Goal: Task Accomplishment & Management: Use online tool/utility

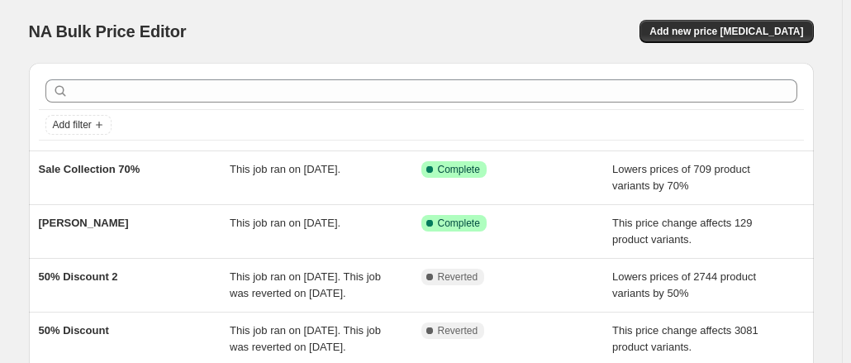
click at [277, 31] on div "NA Bulk Price Editor" at bounding box center [217, 31] width 377 height 23
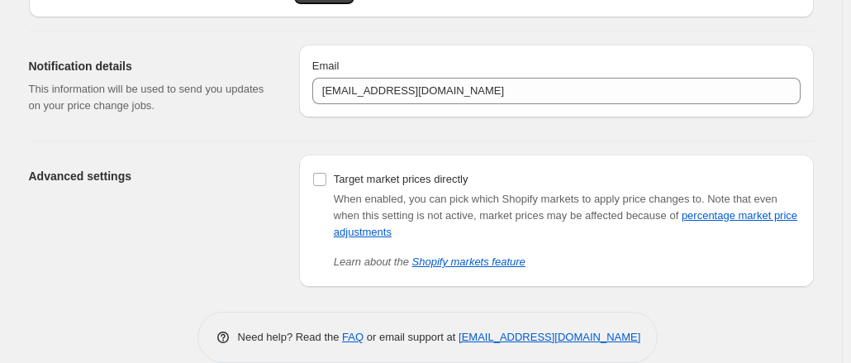
scroll to position [159, 0]
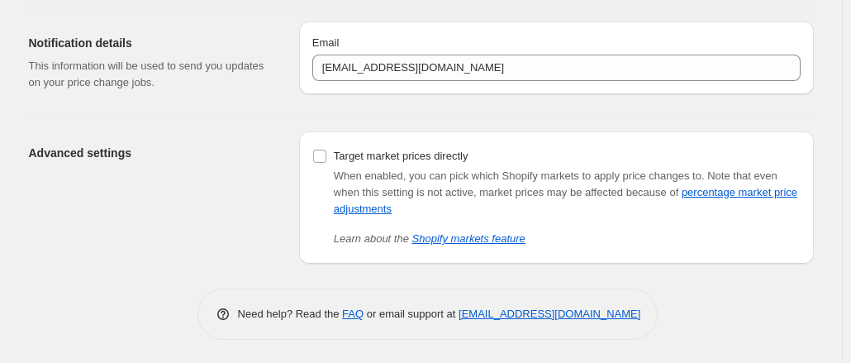
drag, startPoint x: 185, startPoint y: 135, endPoint x: 154, endPoint y: 160, distance: 39.9
click at [154, 160] on div "Advanced settings" at bounding box center [157, 197] width 257 height 132
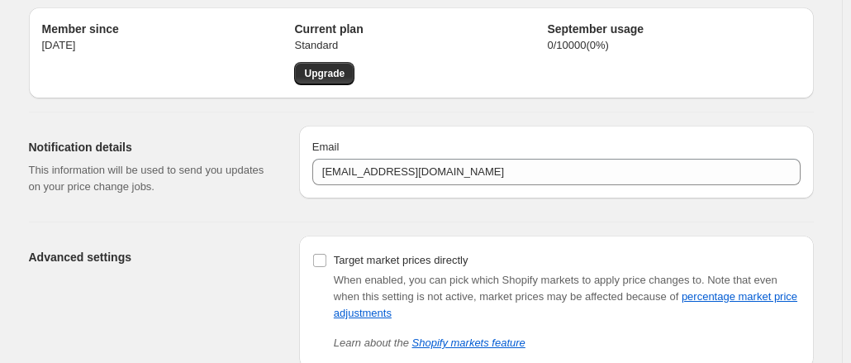
scroll to position [0, 0]
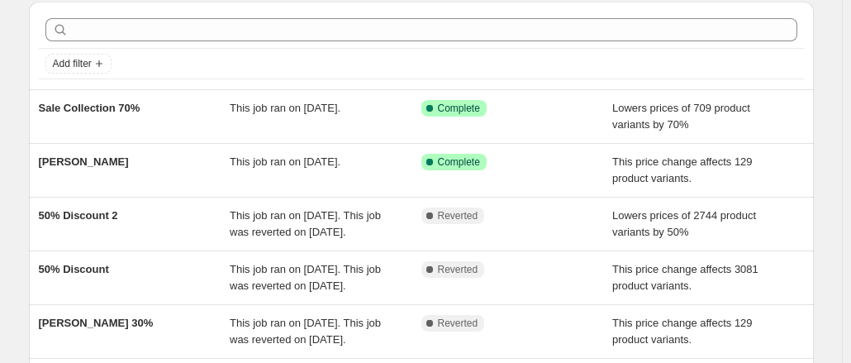
scroll to position [83, 0]
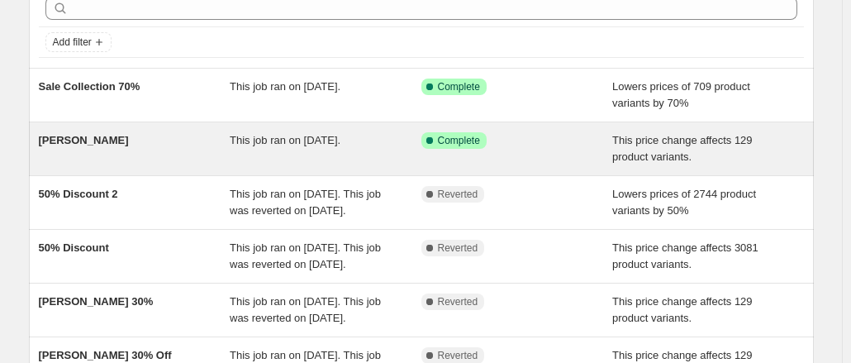
click at [66, 135] on span "[PERSON_NAME]" at bounding box center [84, 140] width 90 height 12
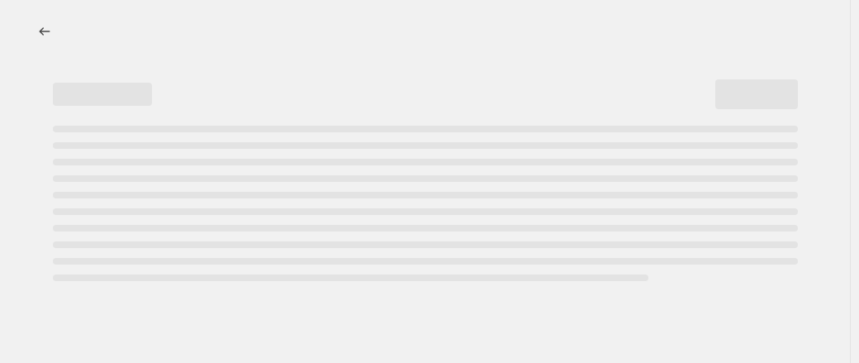
select select "ecap"
select select "remove"
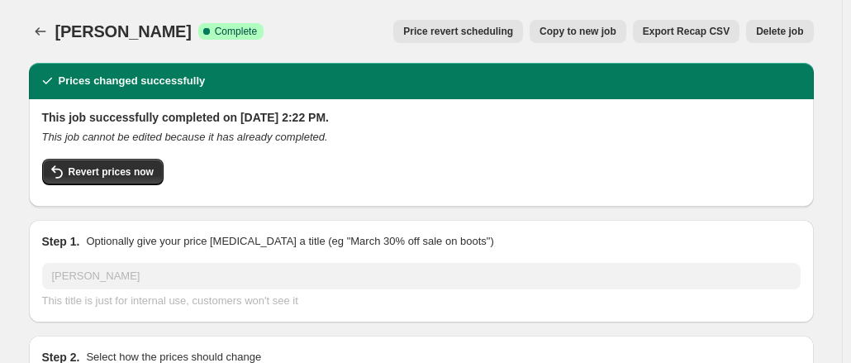
select select "collection"
click at [789, 25] on button "Delete job" at bounding box center [779, 31] width 67 height 23
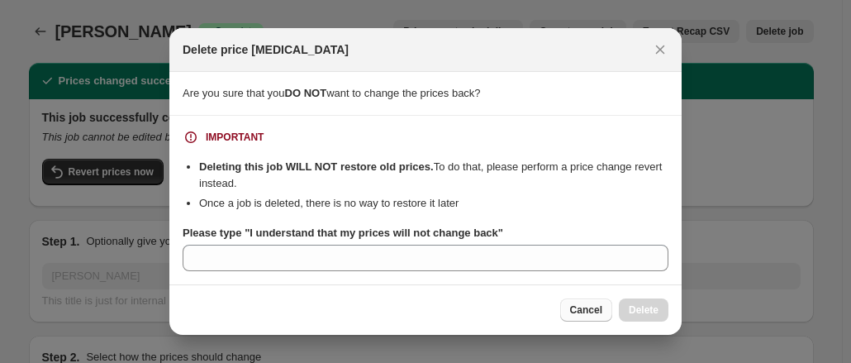
click at [610, 311] on button "Cancel" at bounding box center [586, 309] width 52 height 23
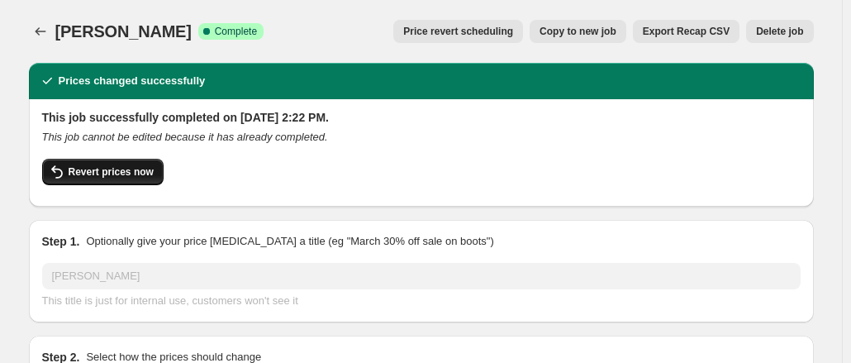
click at [71, 160] on button "Revert prices now" at bounding box center [102, 172] width 121 height 26
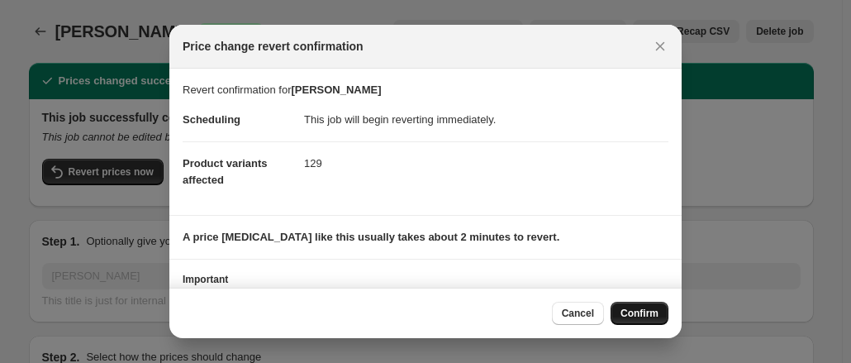
click at [629, 306] on button "Confirm" at bounding box center [639, 312] width 58 height 23
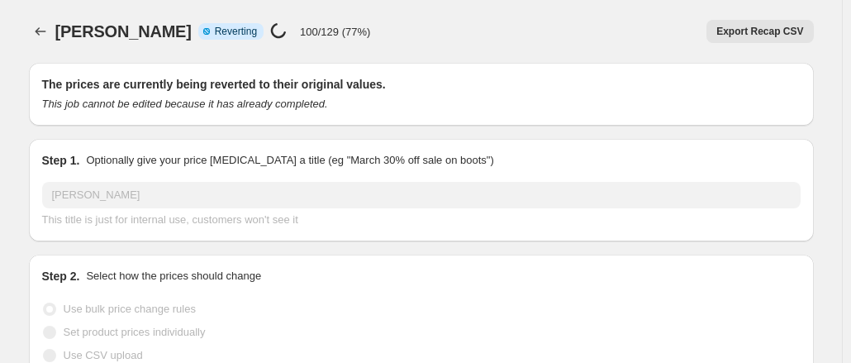
select select "ecap"
select select "remove"
select select "collection"
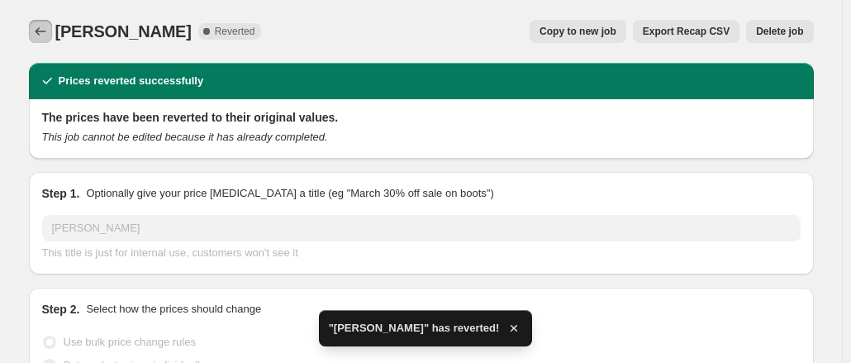
click at [45, 27] on icon "Price change jobs" at bounding box center [40, 31] width 17 height 17
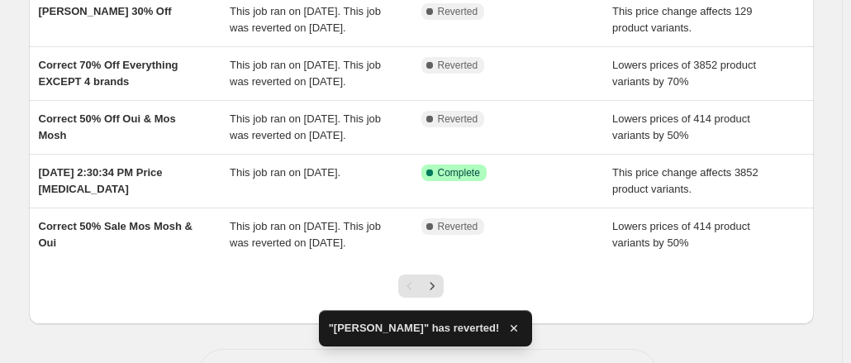
scroll to position [495, 0]
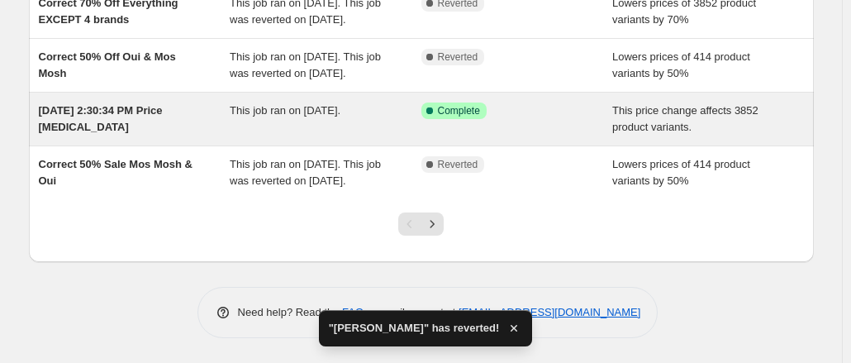
click at [205, 116] on div "[DATE] 2:30:34 PM Price [MEDICAL_DATA]" at bounding box center [135, 118] width 192 height 33
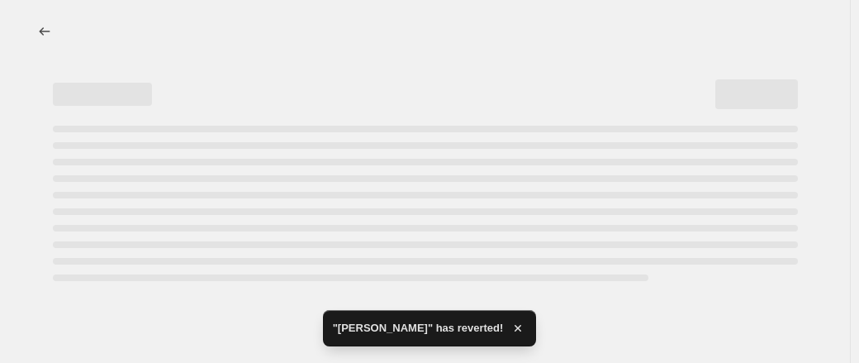
select select "ecap"
select select "no_change"
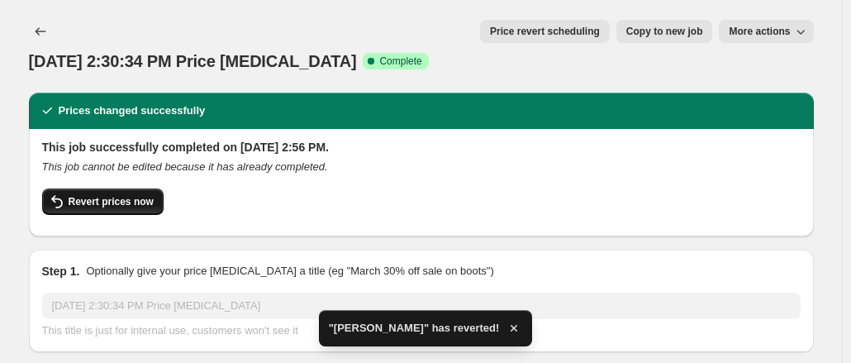
click at [122, 195] on span "Revert prices now" at bounding box center [111, 201] width 85 height 13
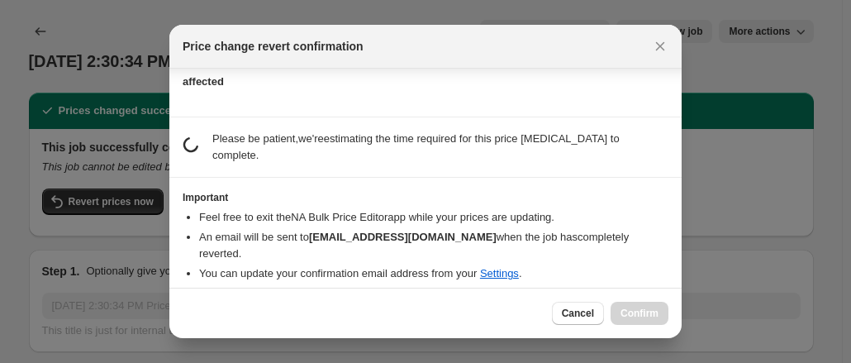
scroll to position [94, 0]
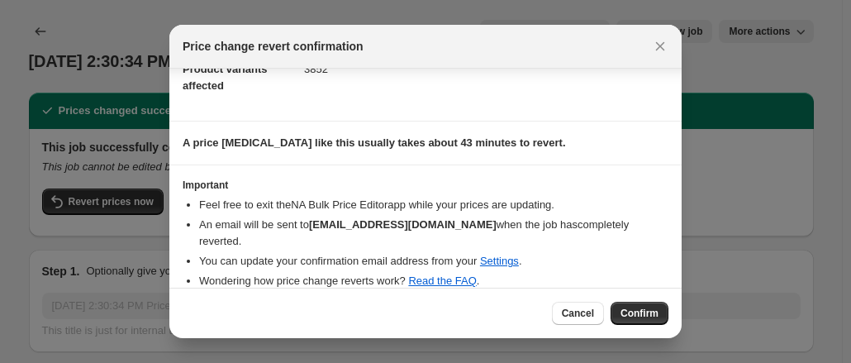
click at [634, 301] on div "Cancel Confirm" at bounding box center [425, 312] width 512 height 50
click at [641, 309] on span "Confirm" at bounding box center [639, 312] width 38 height 13
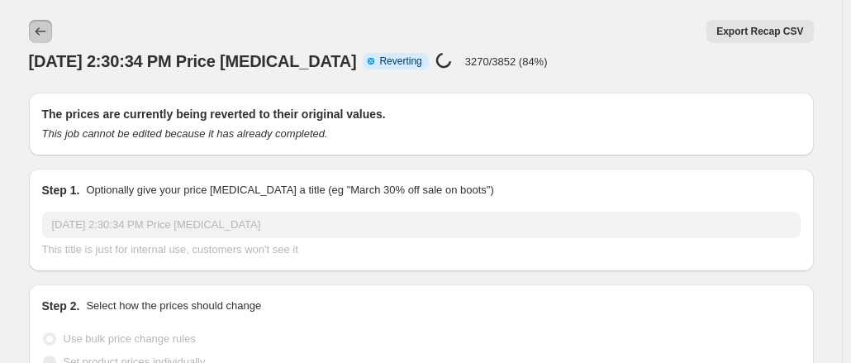
click at [49, 32] on icon "Price change jobs" at bounding box center [40, 31] width 17 height 17
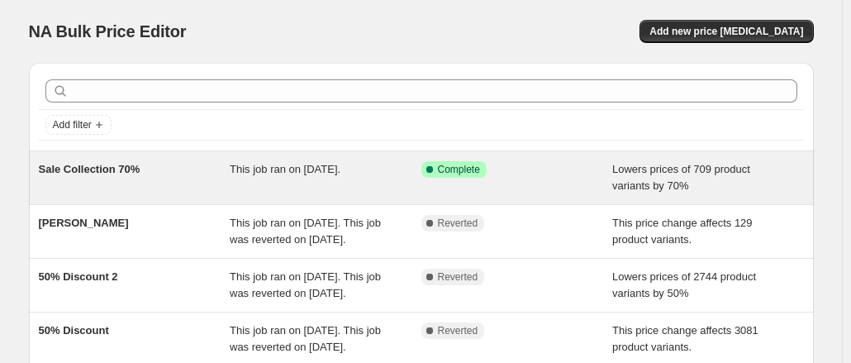
click at [189, 174] on div "Sale Collection 70%" at bounding box center [135, 177] width 192 height 33
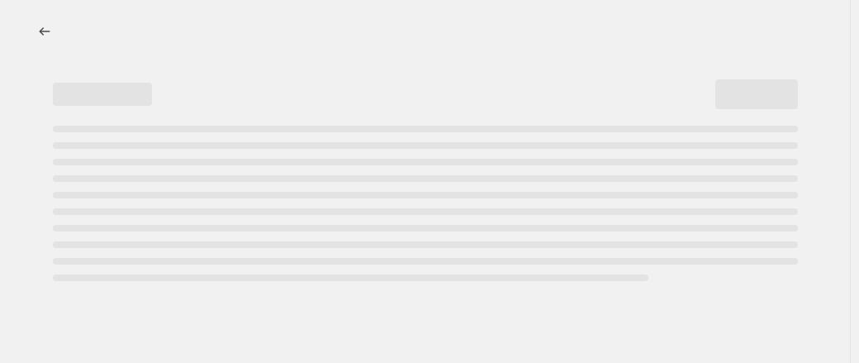
select select "percentage"
select select "collection"
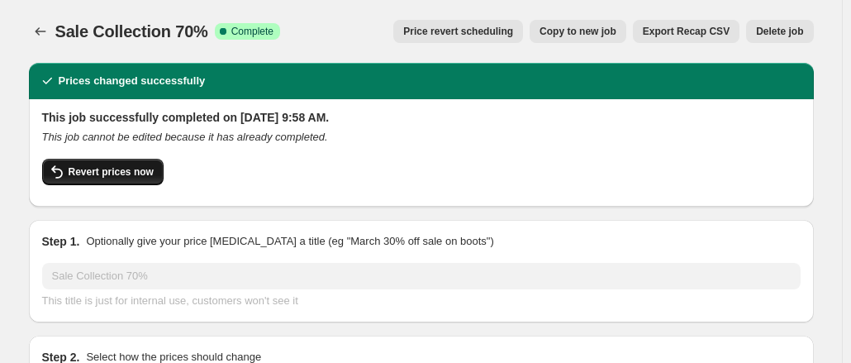
click at [126, 179] on button "Revert prices now" at bounding box center [102, 172] width 121 height 26
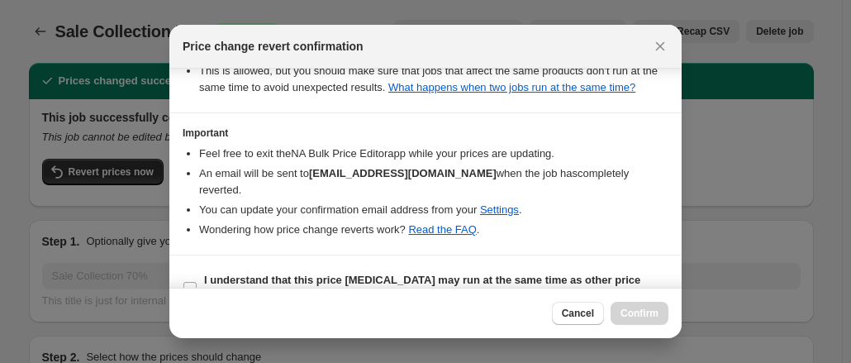
scroll to position [246, 0]
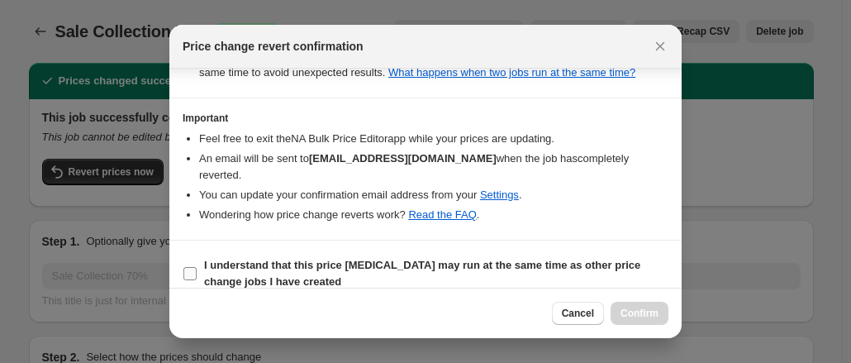
click at [197, 266] on span ":r91:" at bounding box center [190, 273] width 15 height 15
click at [197, 267] on input "I understand that this price change job may run at the same time as other price…" at bounding box center [189, 273] width 13 height 13
checkbox input "true"
click at [638, 320] on button "Confirm" at bounding box center [639, 312] width 58 height 23
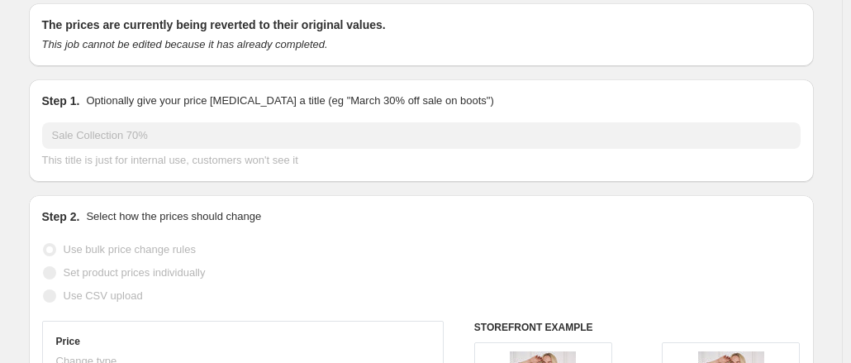
scroll to position [0, 0]
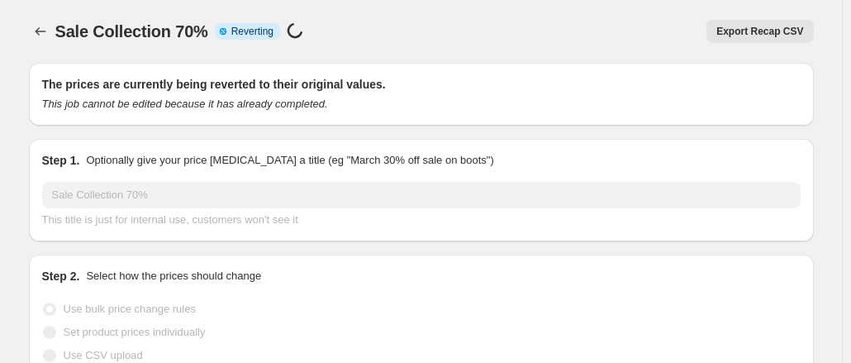
click at [39, 31] on icon "Price change jobs" at bounding box center [40, 31] width 17 height 17
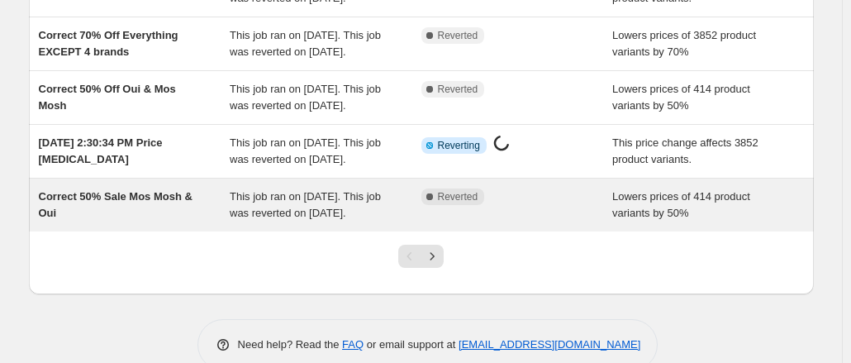
scroll to position [533, 0]
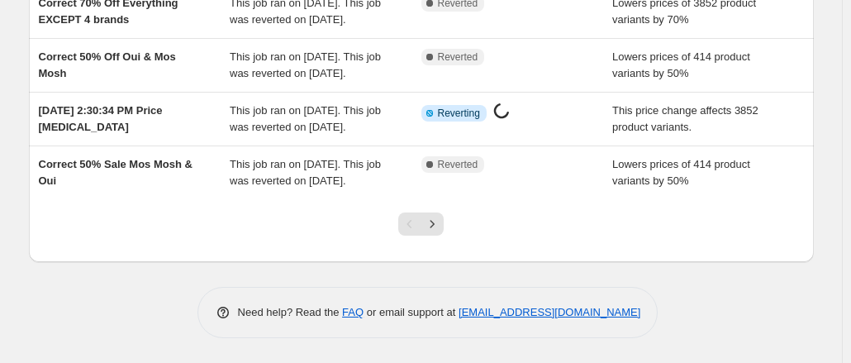
click at [420, 221] on div "Pagination" at bounding box center [409, 223] width 23 height 23
click at [435, 221] on icon "Next" at bounding box center [432, 224] width 17 height 17
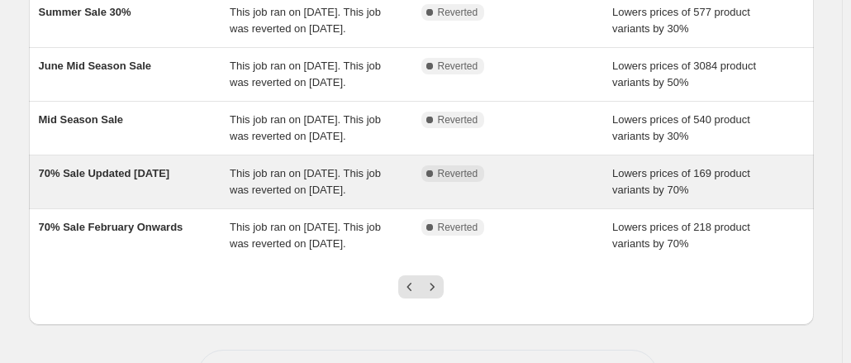
scroll to position [517, 0]
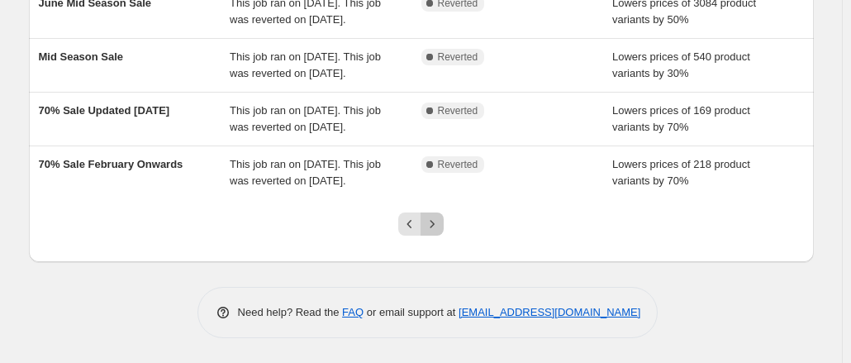
click at [437, 231] on icon "Next" at bounding box center [432, 224] width 17 height 17
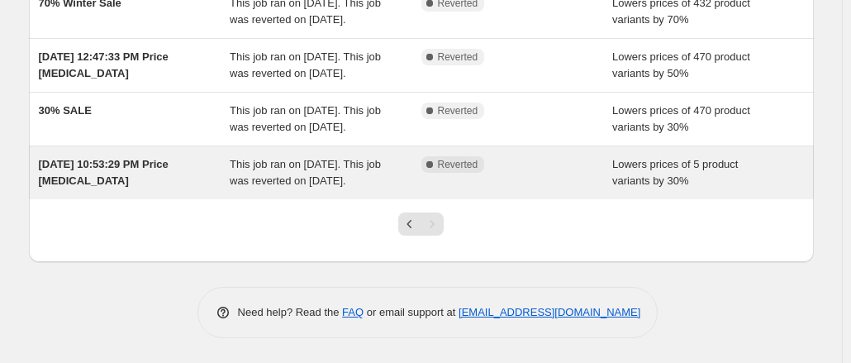
scroll to position [230, 0]
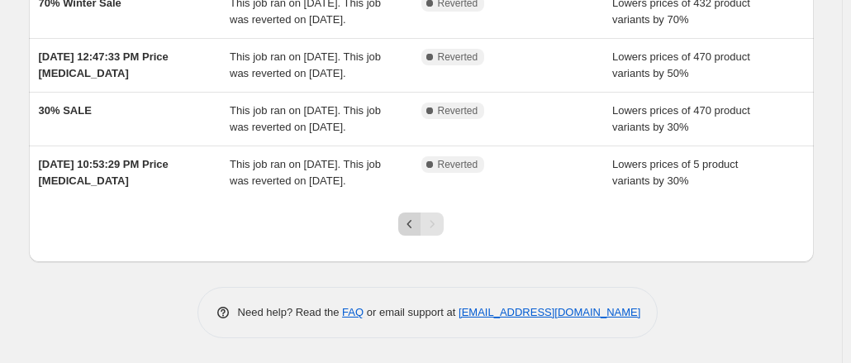
click at [402, 225] on button "Previous" at bounding box center [409, 223] width 23 height 23
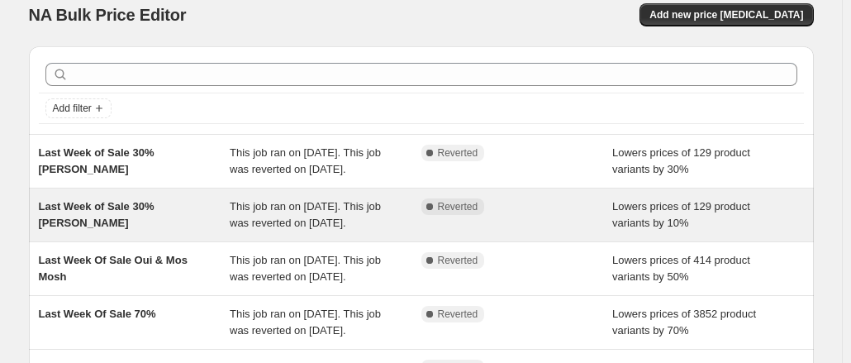
scroll to position [517, 0]
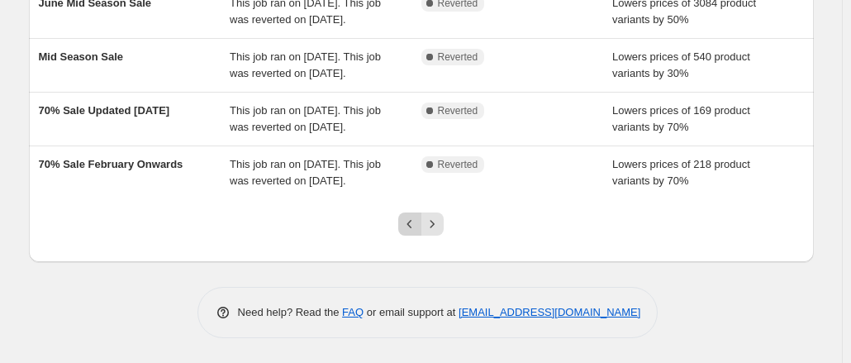
click at [413, 227] on icon "Previous" at bounding box center [409, 224] width 17 height 17
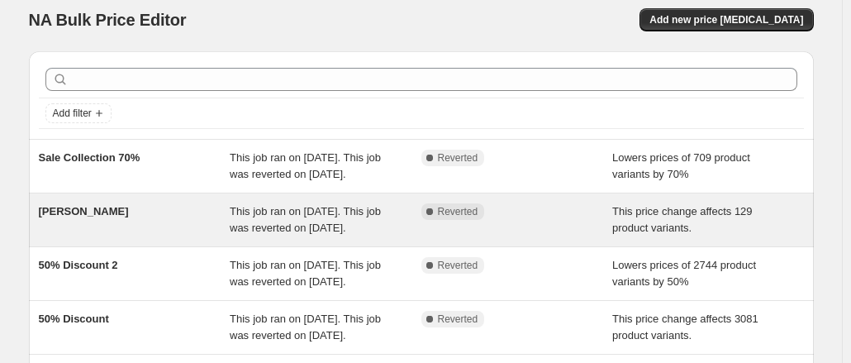
scroll to position [0, 0]
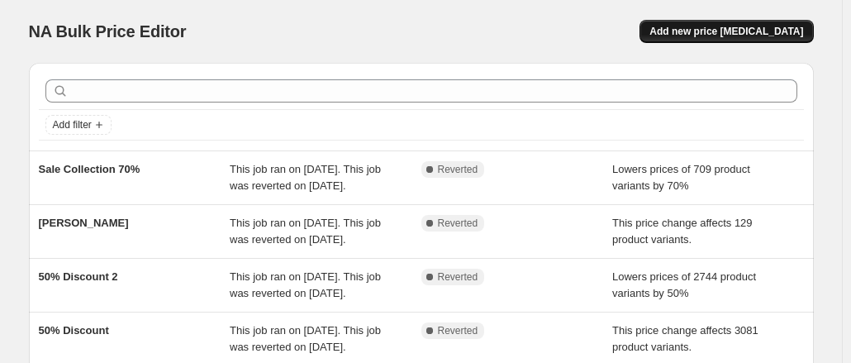
click at [776, 26] on span "Add new price [MEDICAL_DATA]" at bounding box center [726, 31] width 154 height 13
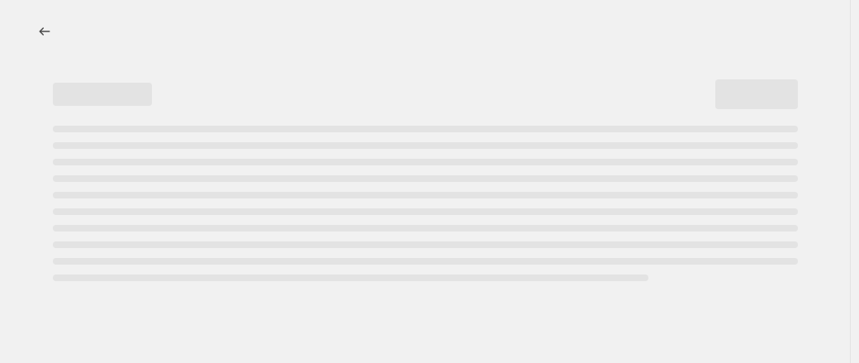
select select "percentage"
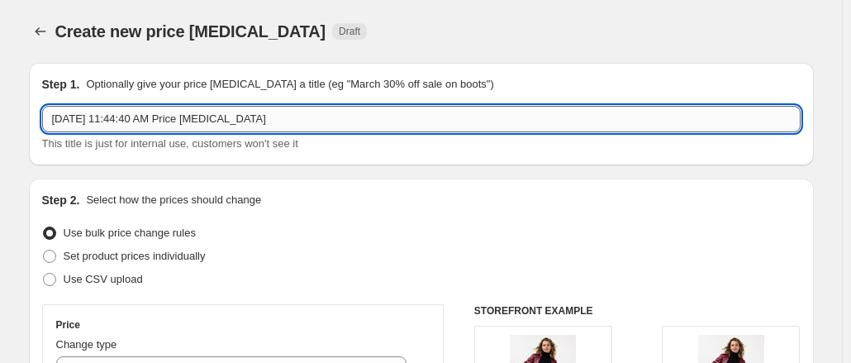
click at [287, 121] on input "Sep 23, 2025, 11:44:40 AM Price change job" at bounding box center [421, 119] width 758 height 26
drag, startPoint x: 287, startPoint y: 118, endPoint x: -2, endPoint y: 115, distance: 289.0
click at [0, 115] on html "Home Settings Plans Skip to content Create new price change job. This page is r…" at bounding box center [425, 181] width 851 height 363
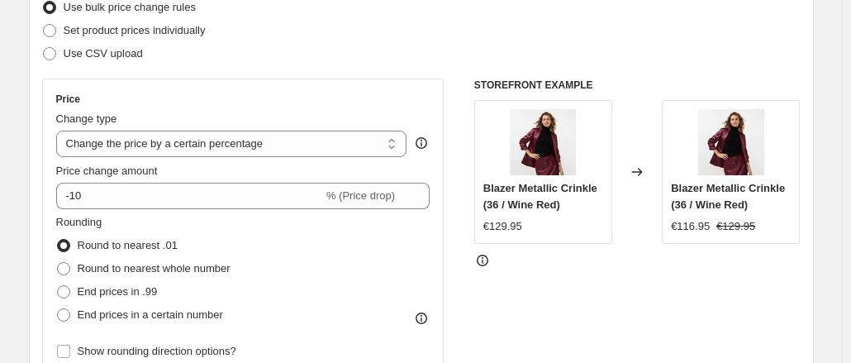
scroll to position [248, 0]
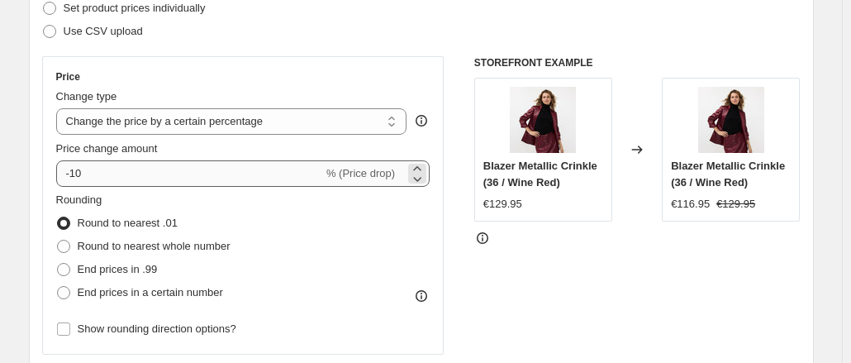
type input "50% Continuous Sale From End September"
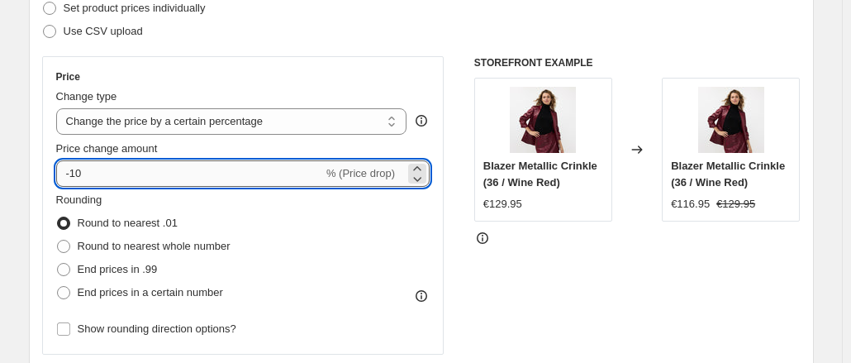
click at [80, 169] on input "-10" at bounding box center [189, 173] width 267 height 26
type input "-50"
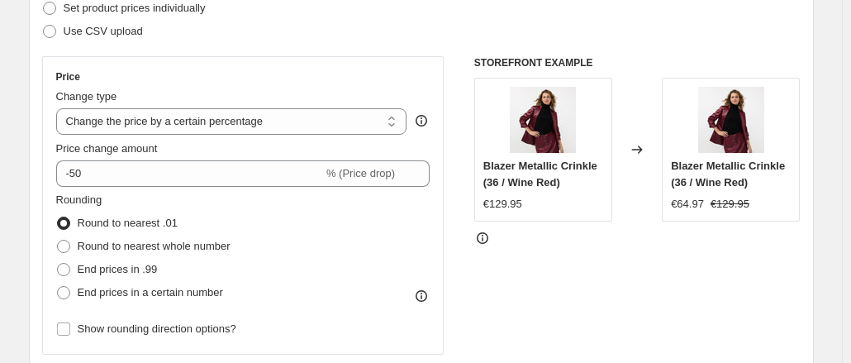
click at [419, 12] on div "Set product prices individually" at bounding box center [421, 8] width 758 height 23
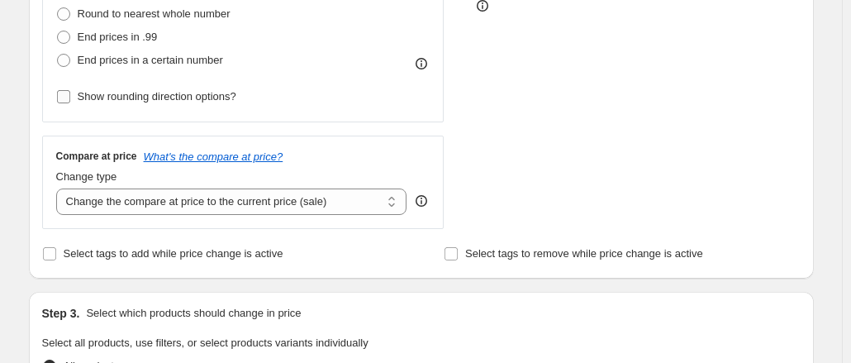
scroll to position [495, 0]
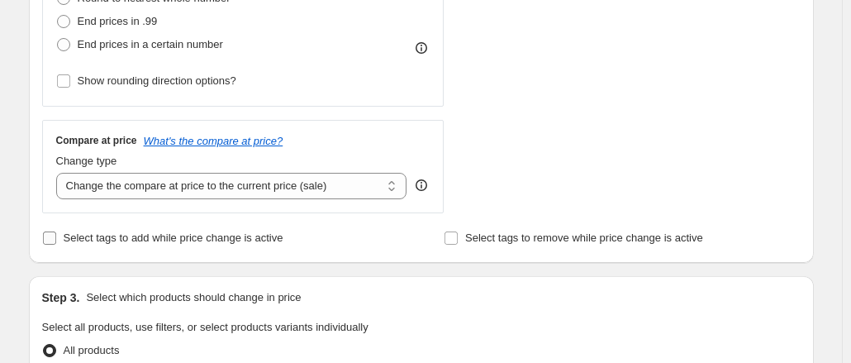
click at [167, 239] on span "Select tags to add while price change is active" at bounding box center [174, 237] width 220 height 12
click at [56, 239] on input "Select tags to add while price change is active" at bounding box center [49, 237] width 13 height 13
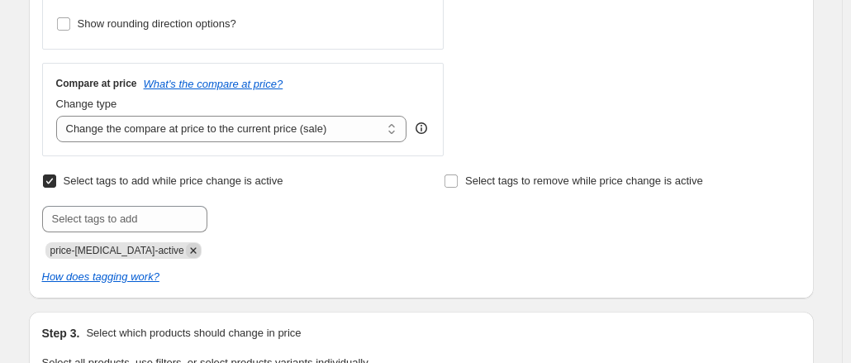
scroll to position [578, 0]
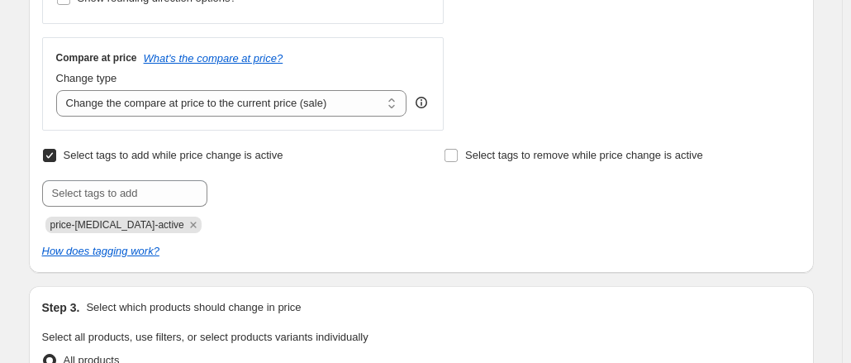
click at [203, 152] on span "Select tags to add while price change is active" at bounding box center [174, 155] width 220 height 12
click at [56, 152] on input "Select tags to add while price change is active" at bounding box center [49, 155] width 13 height 13
checkbox input "false"
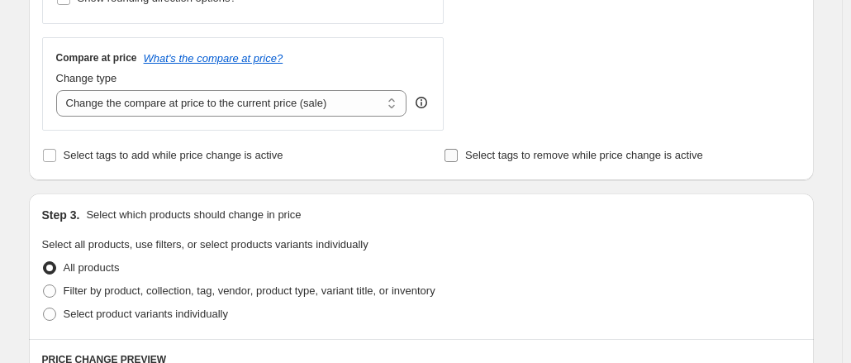
click at [623, 153] on span "Select tags to remove while price change is active" at bounding box center [584, 155] width 238 height 12
click at [457, 153] on input "Select tags to remove while price change is active" at bounding box center [450, 155] width 13 height 13
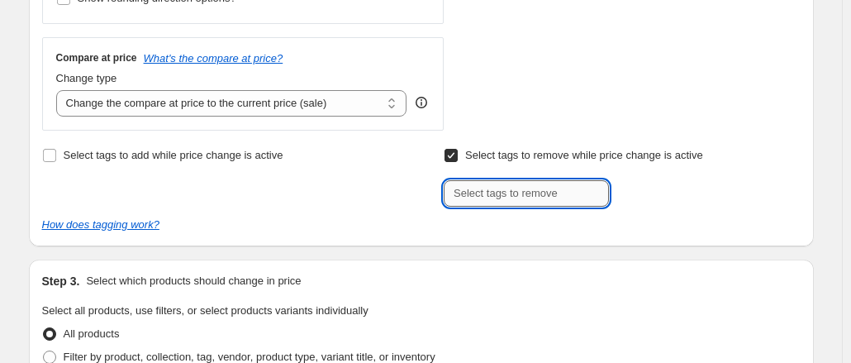
click at [535, 202] on input "text" at bounding box center [525, 193] width 165 height 26
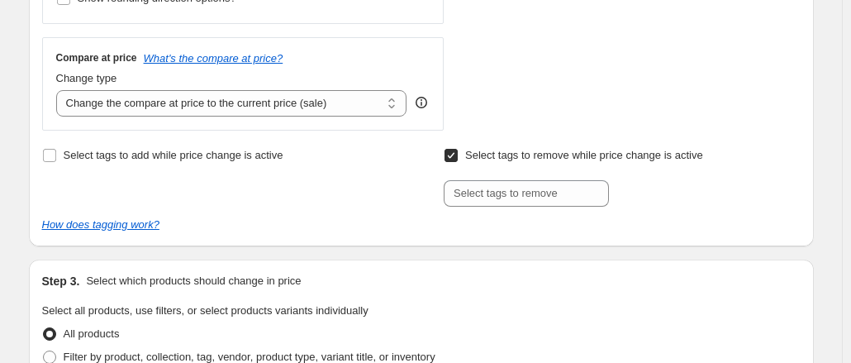
click at [558, 154] on span "Select tags to remove while price change is active" at bounding box center [584, 155] width 238 height 12
click at [457, 154] on input "Select tags to remove while price change is active" at bounding box center [450, 155] width 13 height 13
checkbox input "false"
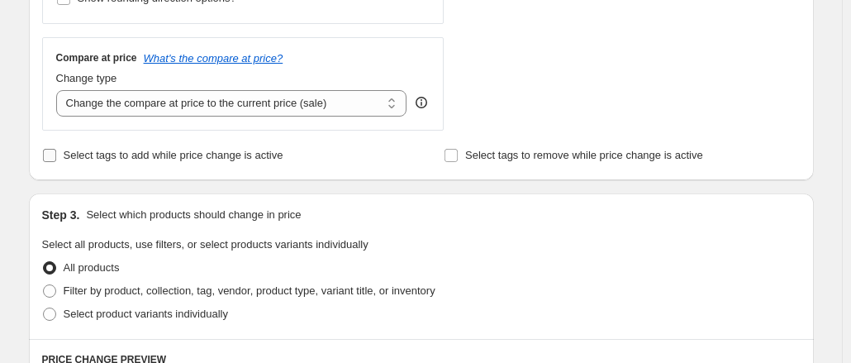
click at [200, 164] on label "Select tags to add while price change is active" at bounding box center [162, 155] width 241 height 23
click at [56, 162] on input "Select tags to add while price change is active" at bounding box center [49, 155] width 13 height 13
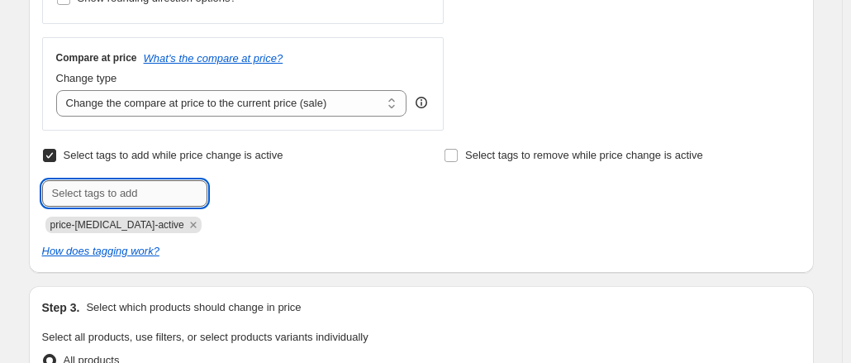
click at [140, 189] on input "text" at bounding box center [124, 193] width 165 height 26
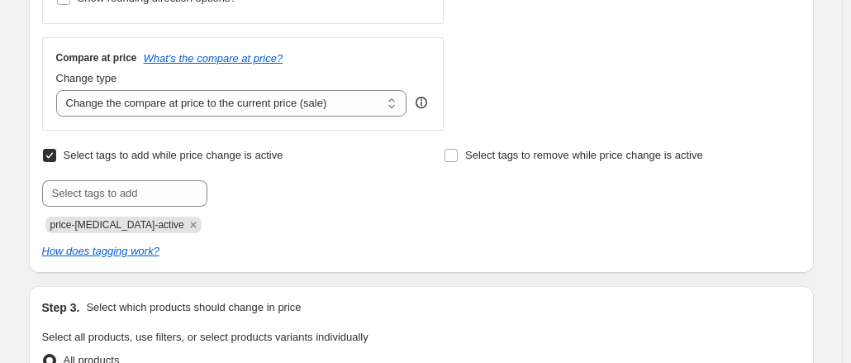
click at [279, 192] on div at bounding box center [220, 193] width 356 height 26
click at [55, 154] on input "Select tags to add while price change is active" at bounding box center [49, 155] width 13 height 13
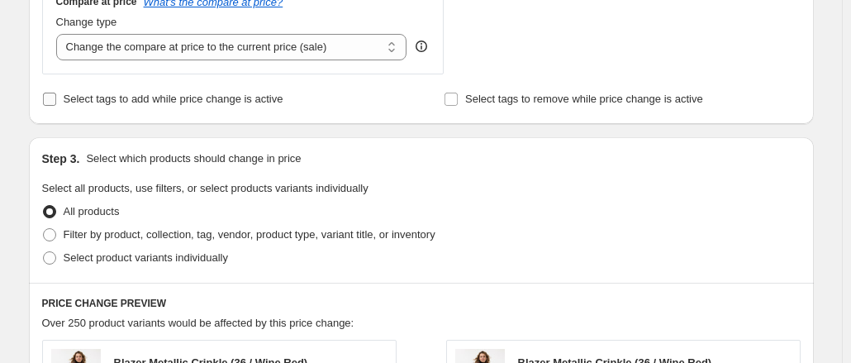
scroll to position [661, 0]
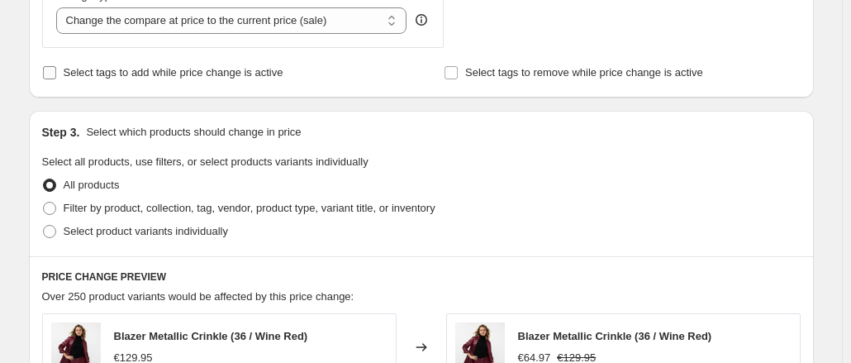
click at [266, 73] on span "Select tags to add while price change is active" at bounding box center [174, 72] width 220 height 12
click at [56, 73] on input "Select tags to add while price change is active" at bounding box center [49, 72] width 13 height 13
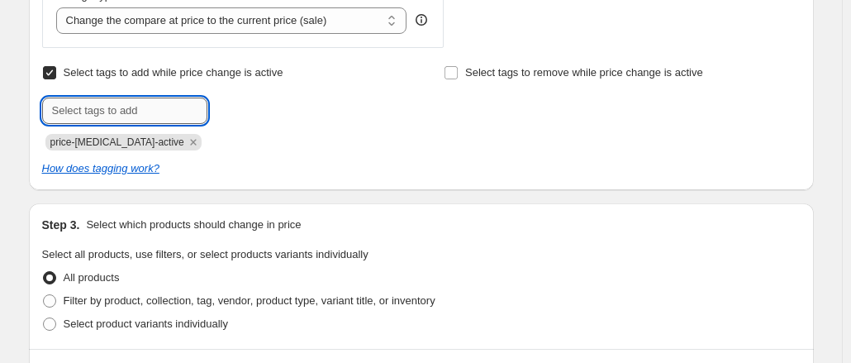
click at [162, 107] on input "text" at bounding box center [124, 110] width 165 height 26
click at [152, 173] on icon "How does tagging work?" at bounding box center [100, 168] width 117 height 12
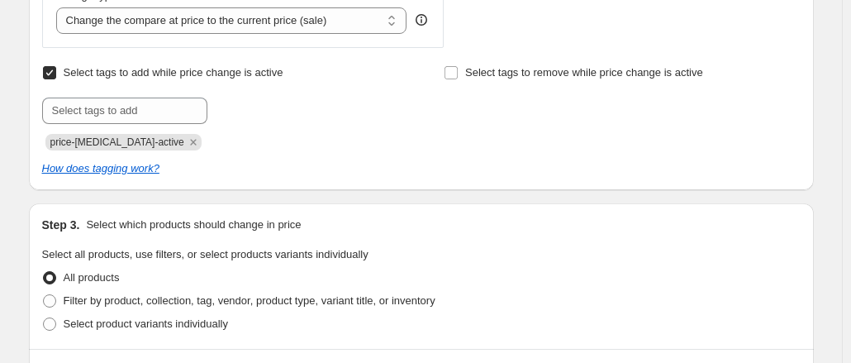
click at [51, 67] on input "Select tags to add while price change is active" at bounding box center [49, 72] width 13 height 13
checkbox input "false"
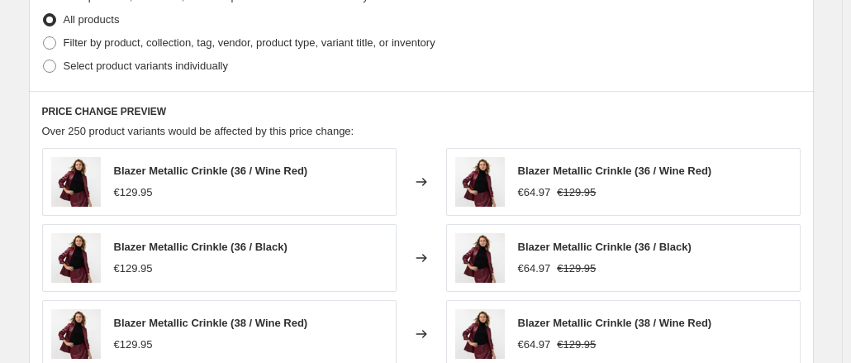
scroll to position [743, 0]
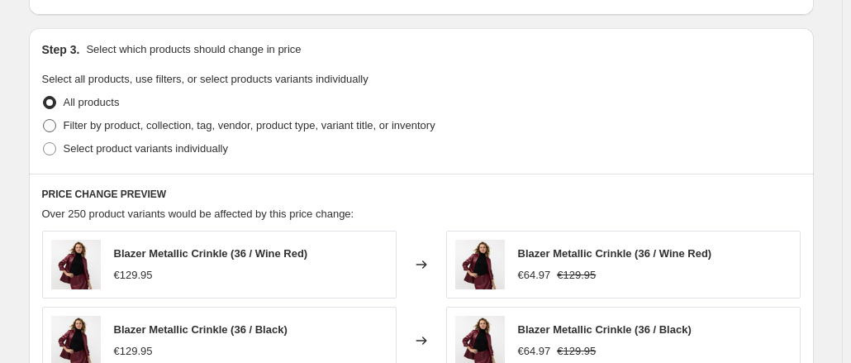
click at [56, 124] on span at bounding box center [49, 125] width 13 height 13
click at [44, 120] on input "Filter by product, collection, tag, vendor, product type, variant title, or inv…" at bounding box center [43, 119] width 1 height 1
radio input "true"
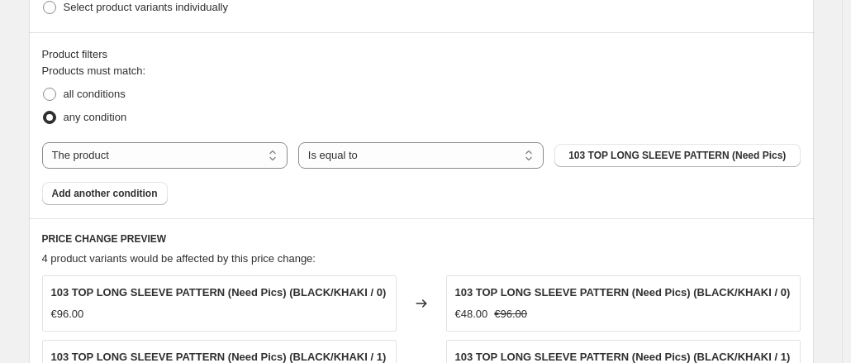
scroll to position [908, 0]
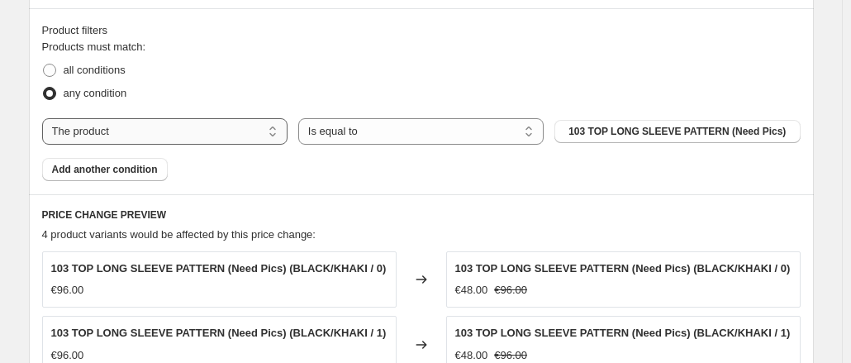
click at [255, 131] on select "The product The product's collection The product's vendor The product's type Th…" at bounding box center [164, 131] width 245 height 26
select select "collection"
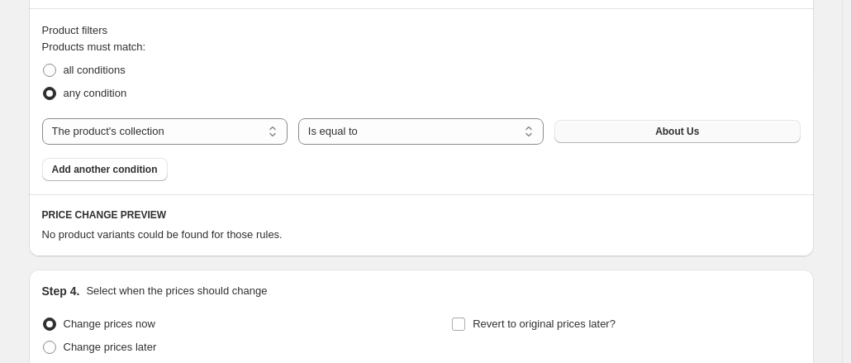
click at [694, 133] on span "About Us" at bounding box center [677, 131] width 44 height 13
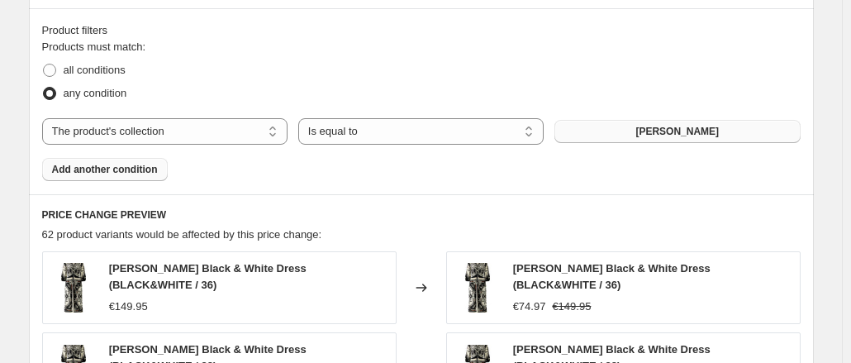
click at [126, 171] on span "Add another condition" at bounding box center [105, 169] width 106 height 13
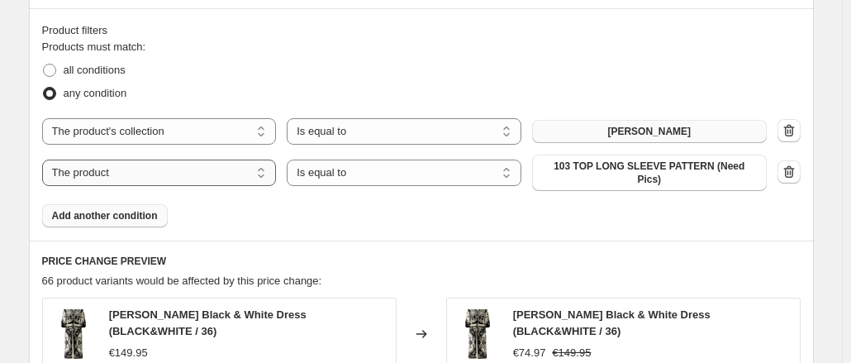
click at [243, 168] on select "The product The product's collection The product's vendor The product's type Th…" at bounding box center [159, 172] width 235 height 26
select select "collection"
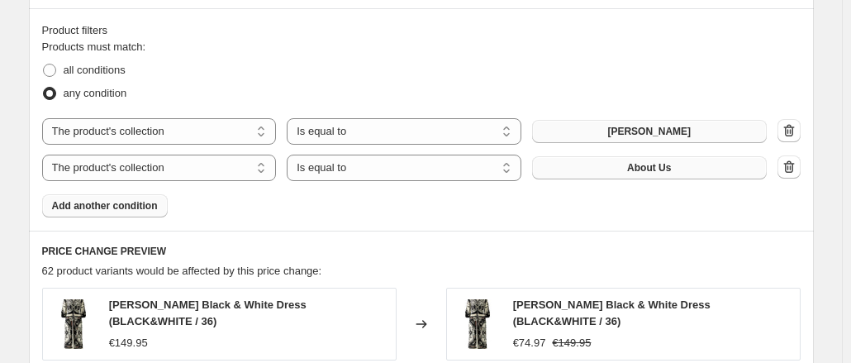
click at [632, 165] on span "About Us" at bounding box center [649, 167] width 44 height 13
click at [114, 199] on span "Add another condition" at bounding box center [105, 205] width 106 height 13
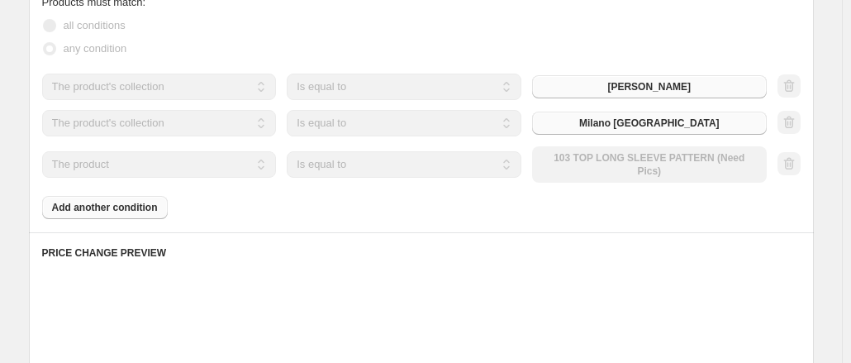
scroll to position [991, 0]
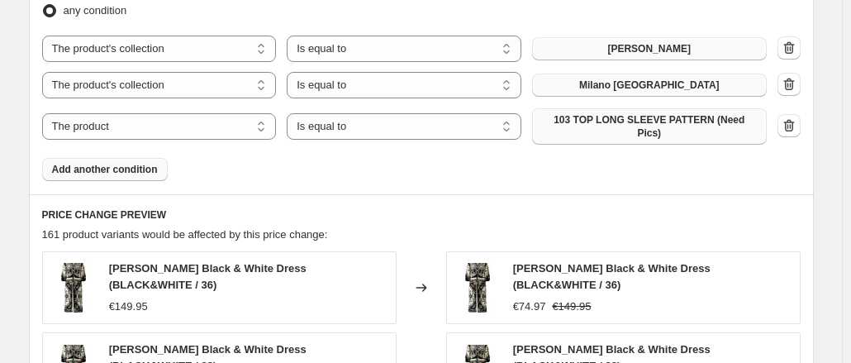
click at [603, 118] on span "103 TOP LONG SLEEVE PATTERN (Need Pics)" at bounding box center [649, 126] width 215 height 26
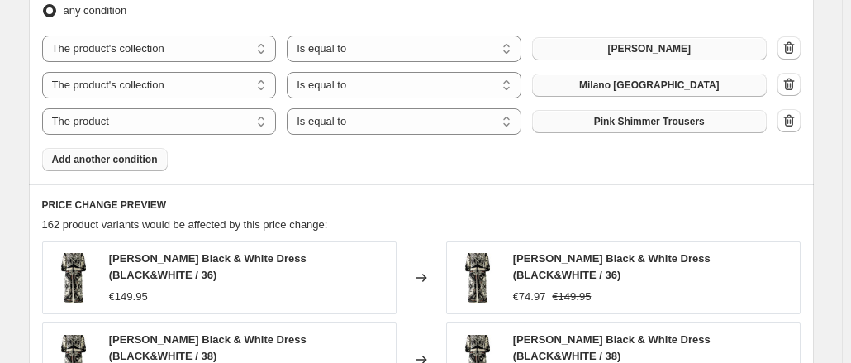
click at [154, 160] on span "Add another condition" at bounding box center [105, 159] width 106 height 13
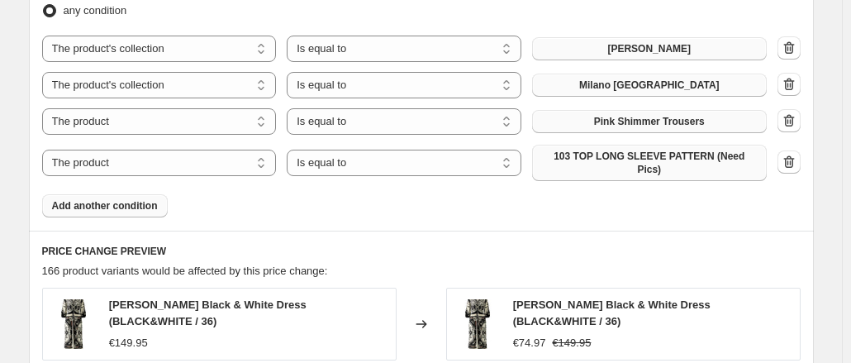
click at [662, 160] on span "103 TOP LONG SLEEVE PATTERN (Need Pics)" at bounding box center [649, 162] width 215 height 26
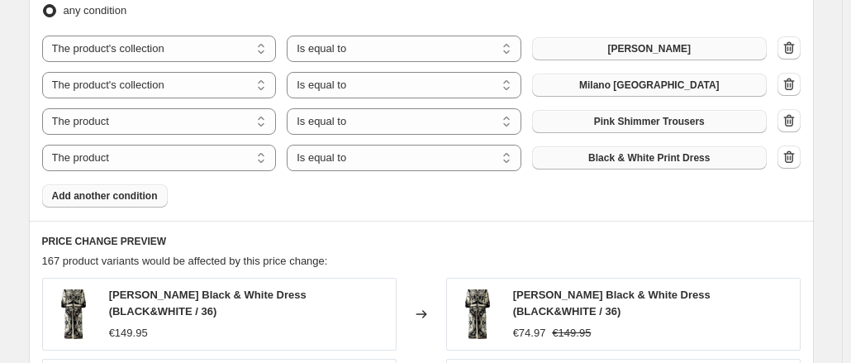
click at [111, 194] on span "Add another condition" at bounding box center [105, 195] width 106 height 13
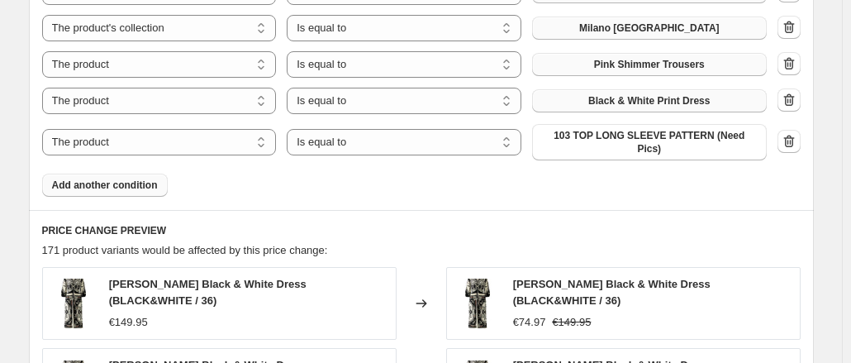
scroll to position [1074, 0]
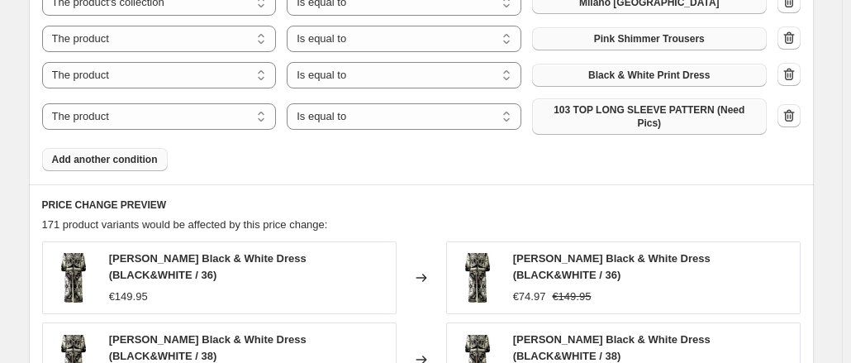
click at [667, 107] on span "103 TOP LONG SLEEVE PATTERN (Need Pics)" at bounding box center [649, 116] width 215 height 26
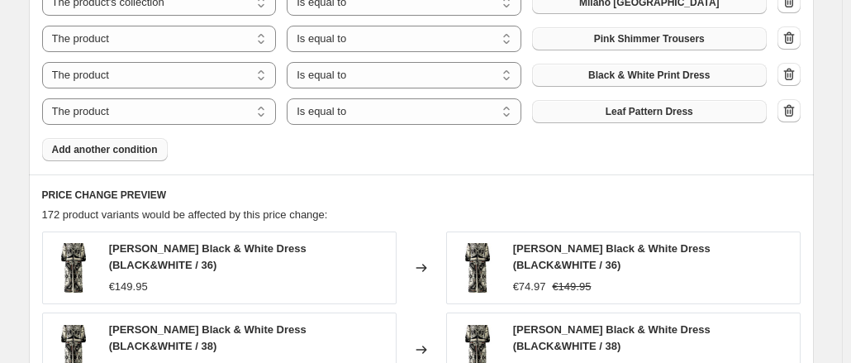
click at [138, 148] on span "Add another condition" at bounding box center [105, 149] width 106 height 13
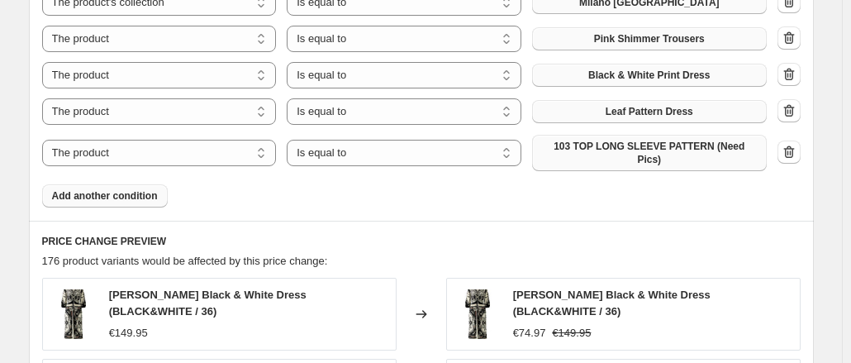
click at [679, 150] on span "103 TOP LONG SLEEVE PATTERN (Need Pics)" at bounding box center [649, 153] width 215 height 26
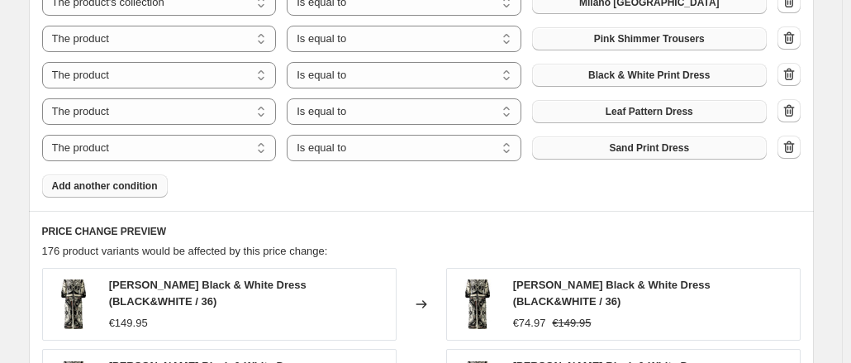
click at [148, 184] on span "Add another condition" at bounding box center [105, 185] width 106 height 13
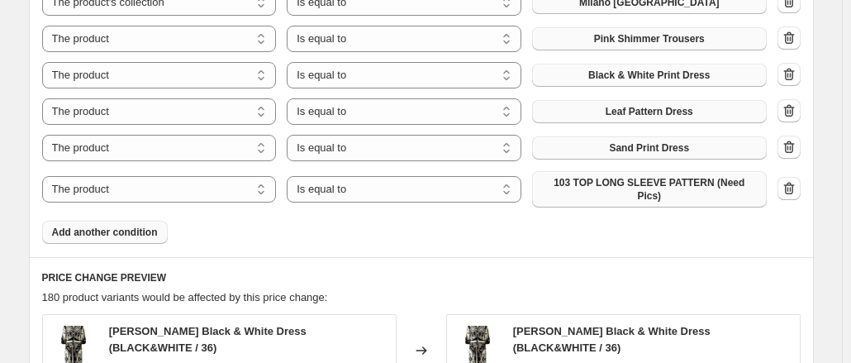
click at [639, 173] on button "103 TOP LONG SLEEVE PATTERN (Need Pics)" at bounding box center [649, 189] width 235 height 36
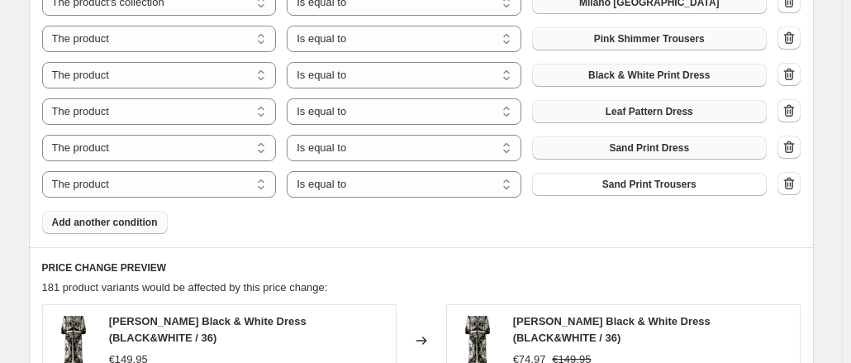
click at [140, 223] on span "Add another condition" at bounding box center [105, 222] width 106 height 13
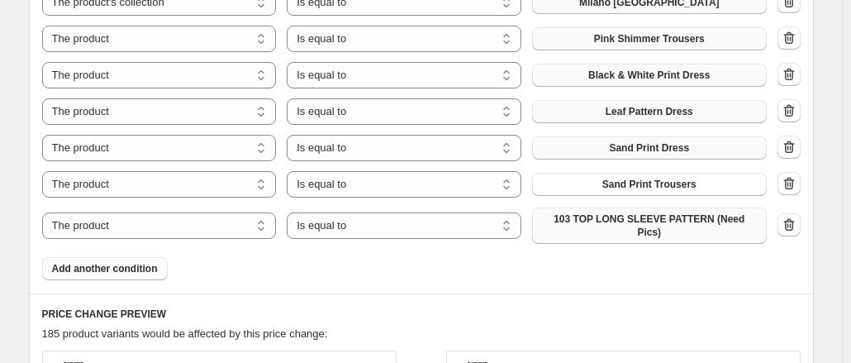
click at [649, 219] on span "103 TOP LONG SLEEVE PATTERN (Need Pics)" at bounding box center [649, 225] width 215 height 26
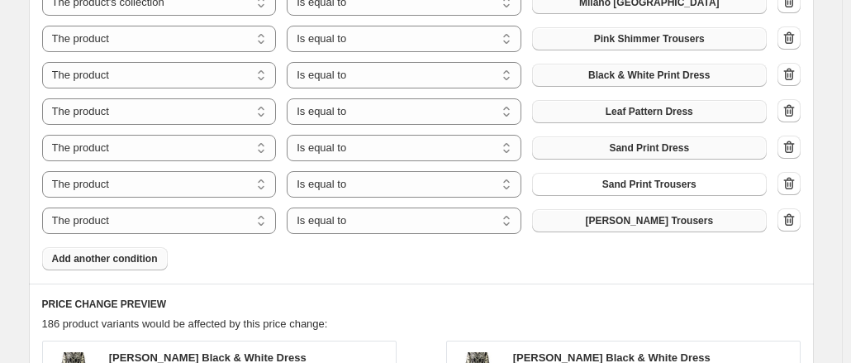
click at [41, 230] on div "Product filters Products must match: all conditions any condition The product T…" at bounding box center [421, 63] width 785 height 440
click at [91, 247] on button "Add another condition" at bounding box center [105, 258] width 126 height 23
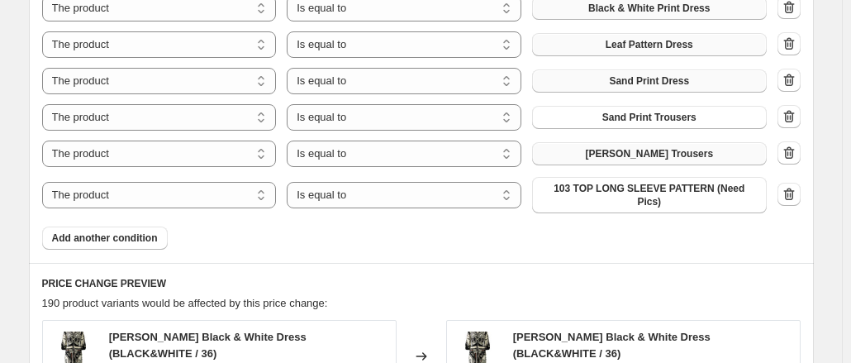
scroll to position [1156, 0]
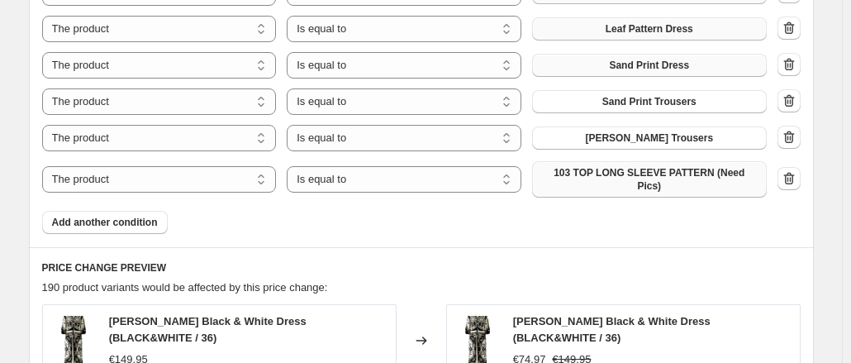
click at [670, 166] on button "103 TOP LONG SLEEVE PATTERN (Need Pics)" at bounding box center [649, 179] width 235 height 36
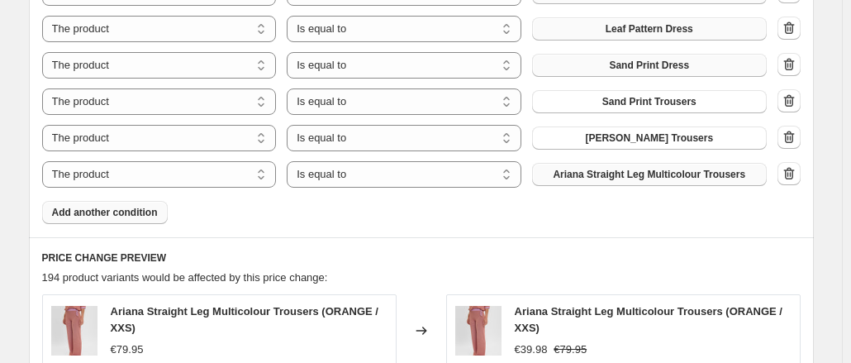
click at [129, 204] on button "Add another condition" at bounding box center [105, 212] width 126 height 23
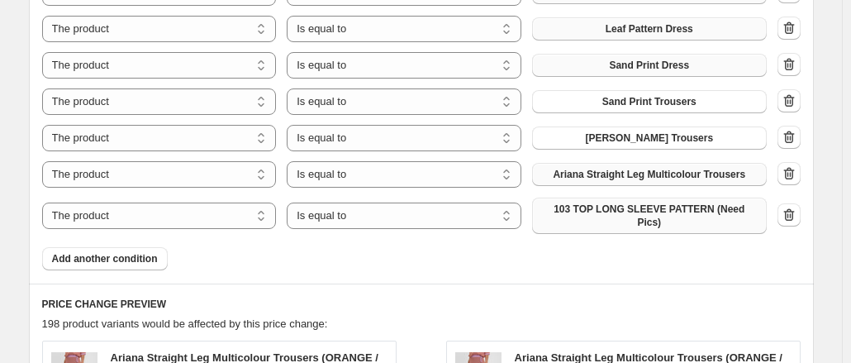
click at [623, 207] on span "103 TOP LONG SLEEVE PATTERN (Need Pics)" at bounding box center [649, 215] width 215 height 26
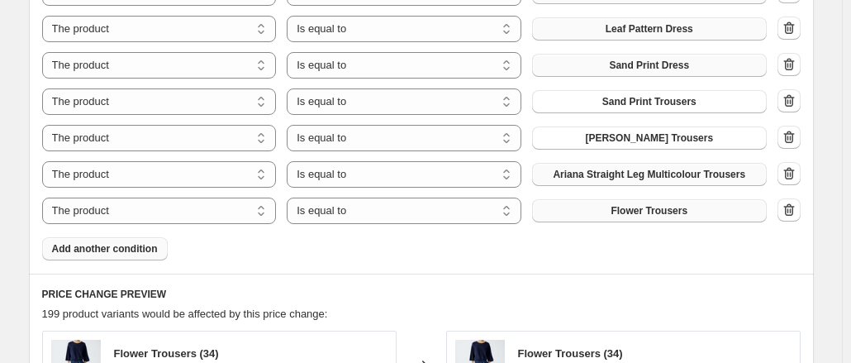
click at [155, 245] on span "Add another condition" at bounding box center [105, 248] width 106 height 13
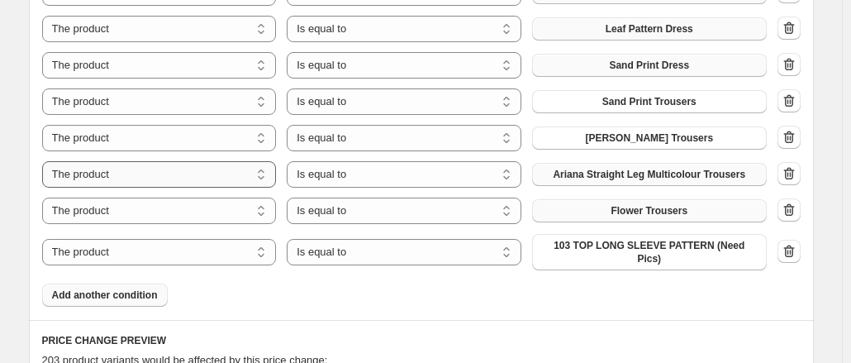
scroll to position [1239, 0]
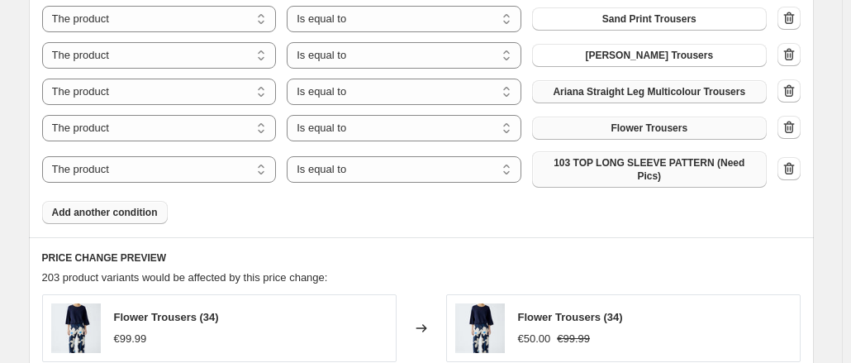
click at [616, 160] on span "103 TOP LONG SLEEVE PATTERN (Need Pics)" at bounding box center [649, 169] width 215 height 26
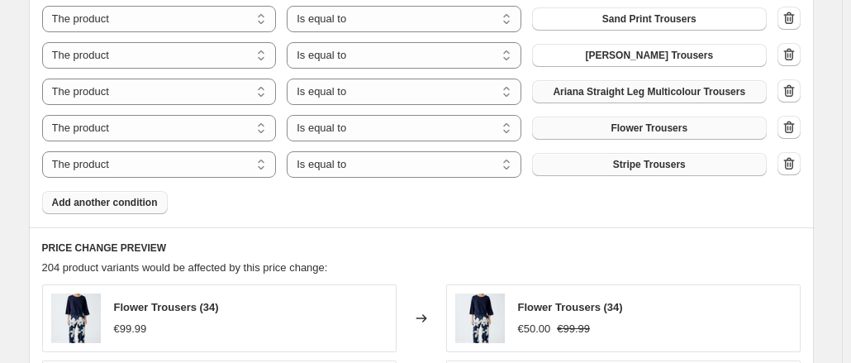
click at [122, 206] on span "Add another condition" at bounding box center [105, 202] width 106 height 13
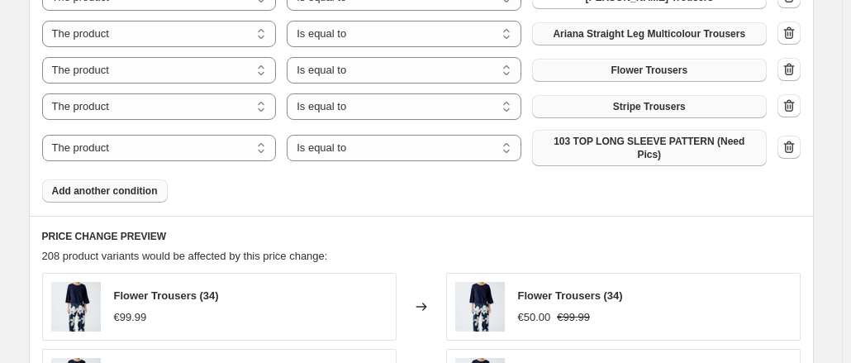
scroll to position [1321, 0]
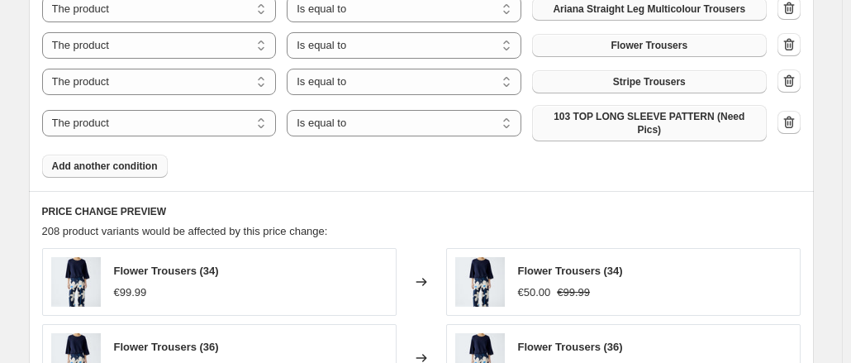
click at [600, 114] on span "103 TOP LONG SLEEVE PATTERN (Need Pics)" at bounding box center [649, 123] width 215 height 26
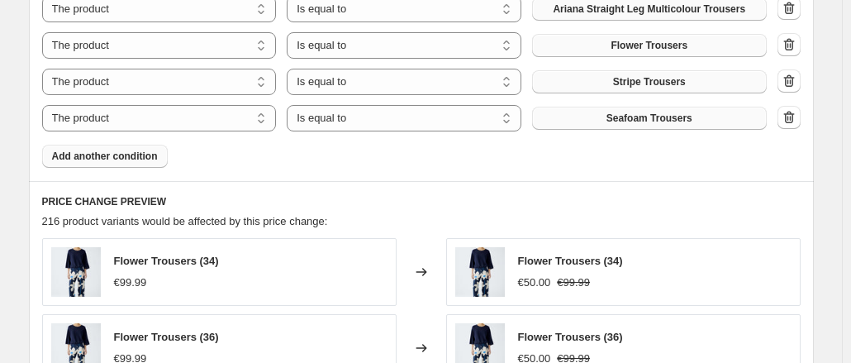
click at [109, 160] on span "Add another condition" at bounding box center [105, 155] width 106 height 13
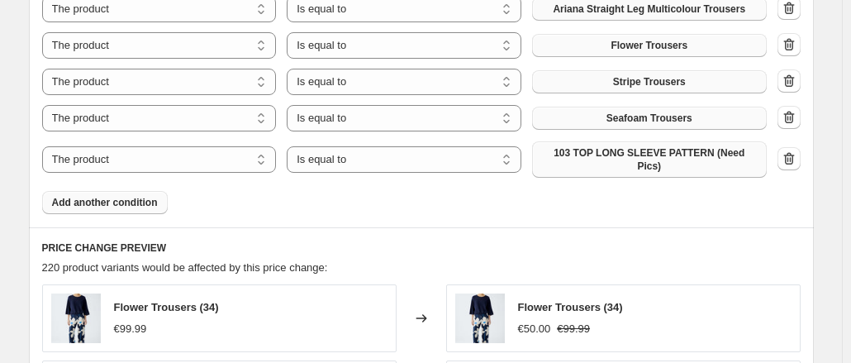
click at [584, 153] on span "103 TOP LONG SLEEVE PATTERN (Need Pics)" at bounding box center [649, 159] width 215 height 26
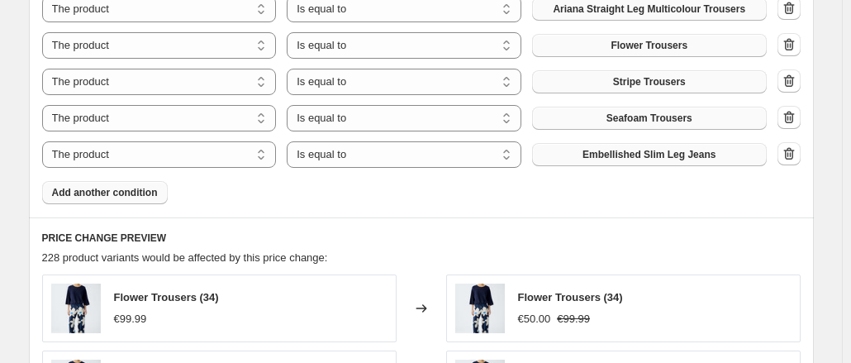
click at [102, 187] on span "Add another condition" at bounding box center [105, 192] width 106 height 13
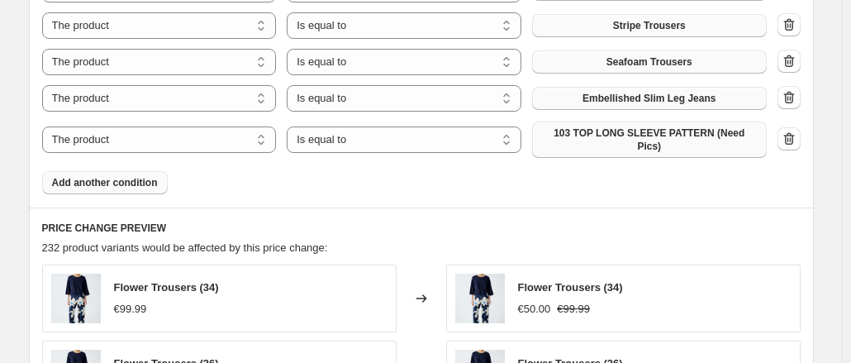
scroll to position [1404, 0]
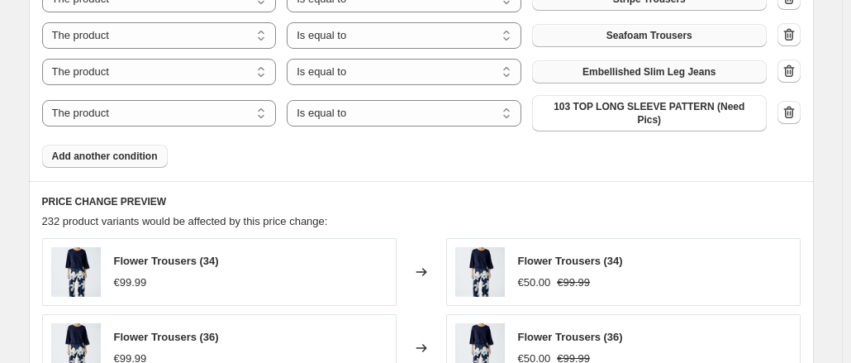
click at [612, 95] on div "The product The product's collection The product's vendor The product's type Th…" at bounding box center [404, 113] width 724 height 36
click at [669, 107] on span "103 TOP LONG SLEEVE PATTERN (Need Pics)" at bounding box center [649, 113] width 215 height 26
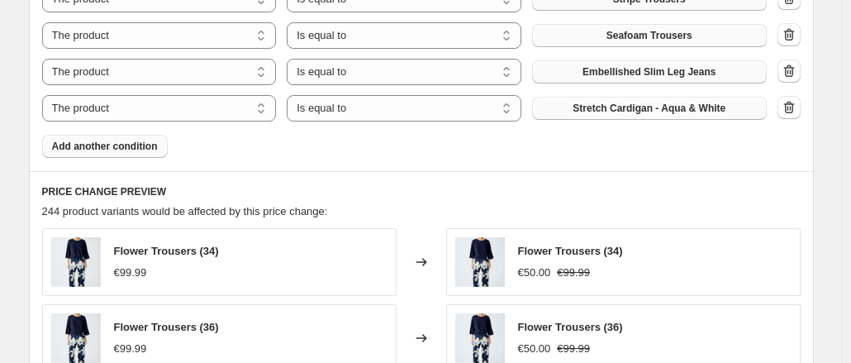
click at [121, 146] on span "Add another condition" at bounding box center [105, 146] width 106 height 13
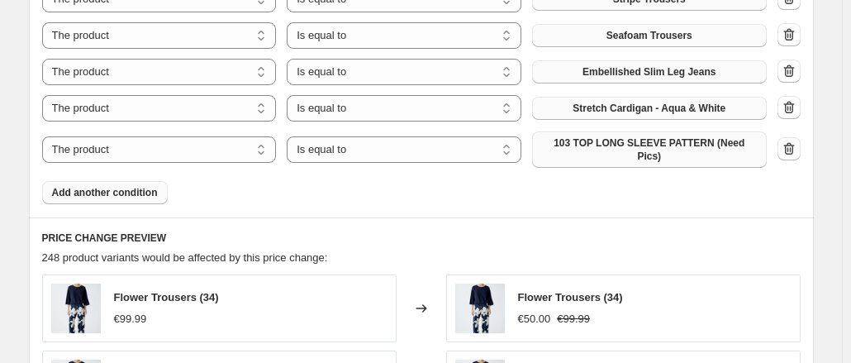
click at [647, 144] on span "103 TOP LONG SLEEVE PATTERN (Need Pics)" at bounding box center [649, 149] width 215 height 26
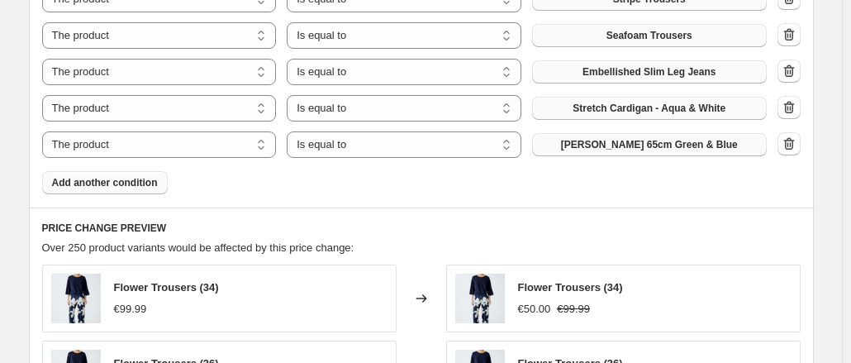
click at [106, 176] on span "Add another condition" at bounding box center [105, 182] width 106 height 13
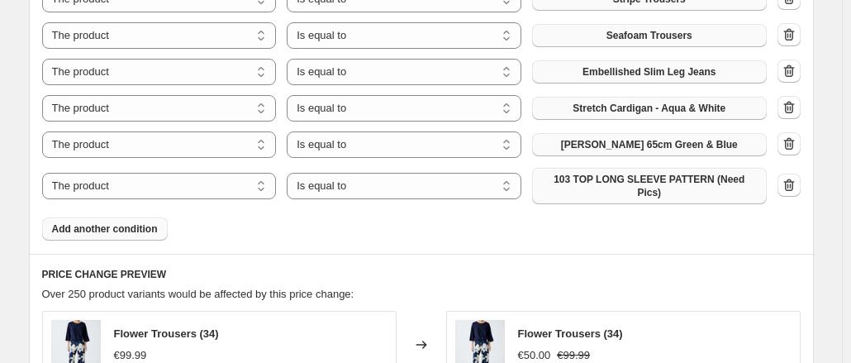
click at [644, 173] on button "103 TOP LONG SLEEVE PATTERN (Need Pics)" at bounding box center [649, 186] width 235 height 36
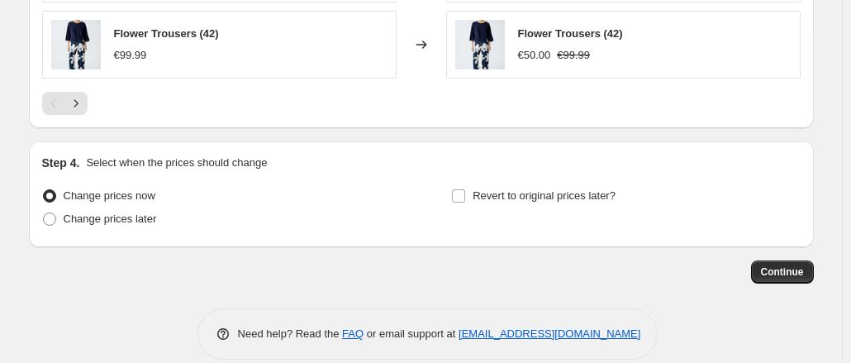
scroll to position [2015, 0]
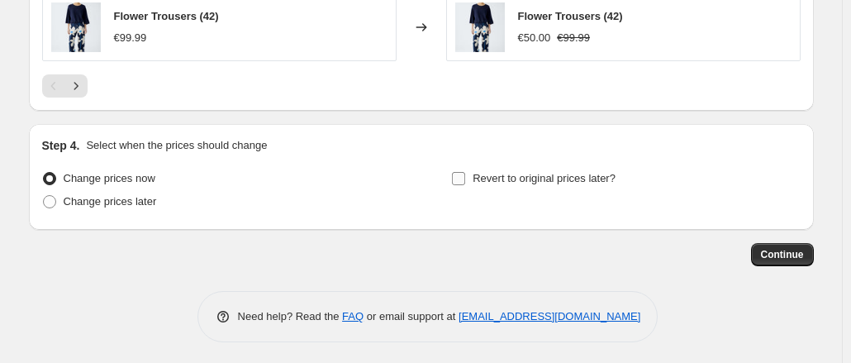
click at [465, 176] on input "Revert to original prices later?" at bounding box center [458, 178] width 13 height 13
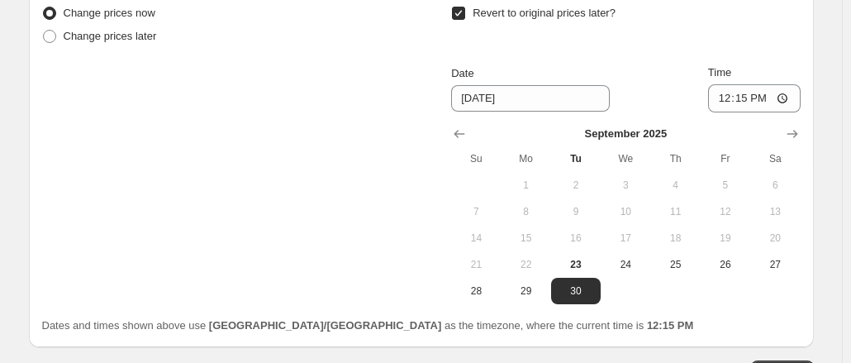
click at [464, 13] on input "Revert to original prices later?" at bounding box center [458, 13] width 13 height 13
checkbox input "false"
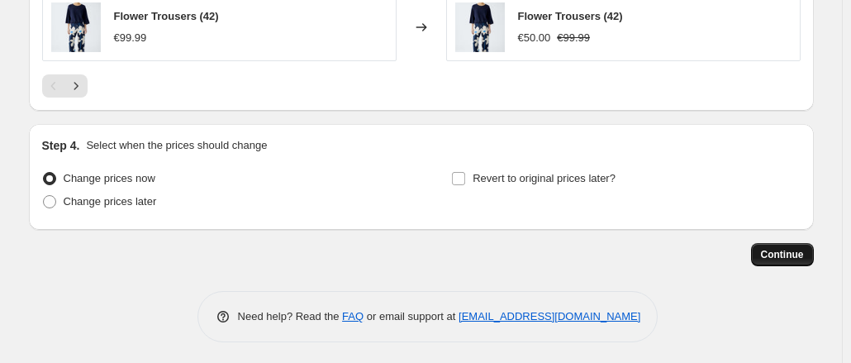
click at [786, 254] on span "Continue" at bounding box center [782, 254] width 43 height 13
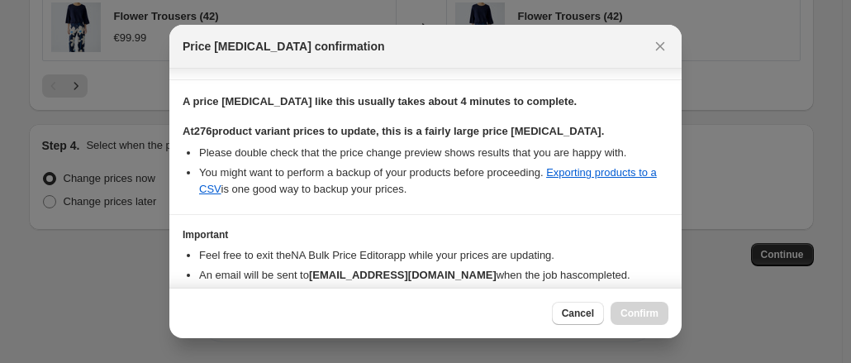
scroll to position [319, 0]
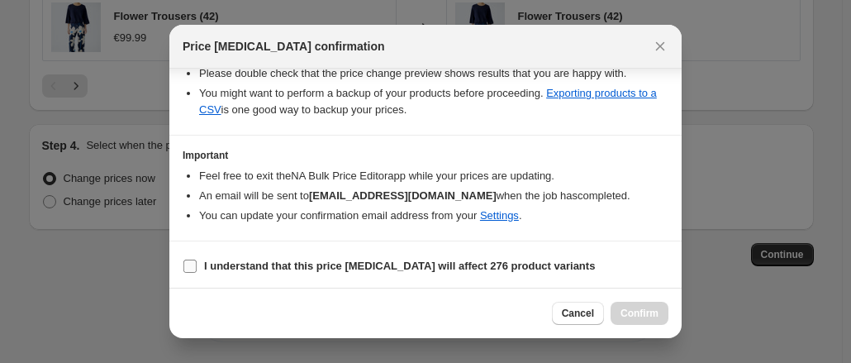
click at [187, 259] on input "I understand that this price change job will affect 276 product variants" at bounding box center [189, 265] width 13 height 13
checkbox input "true"
click at [644, 316] on span "Confirm" at bounding box center [639, 312] width 38 height 13
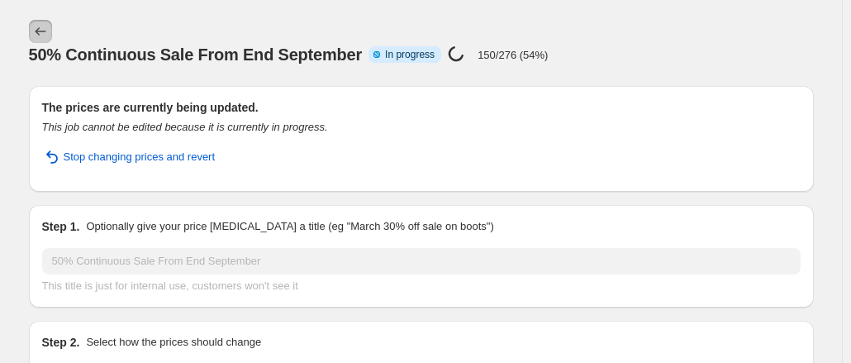
click at [39, 32] on icon "Price change jobs" at bounding box center [40, 31] width 17 height 17
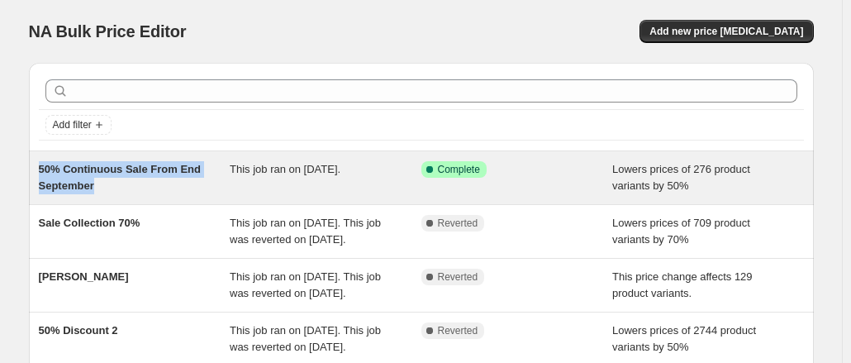
drag, startPoint x: 40, startPoint y: 166, endPoint x: 106, endPoint y: 189, distance: 69.2
click at [106, 189] on div "50% Continuous Sale From End September This job ran on September 23, 2025. Succ…" at bounding box center [421, 177] width 785 height 53
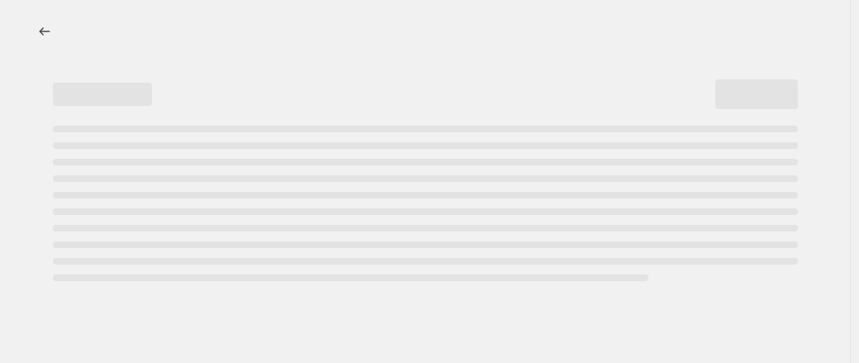
select select "percentage"
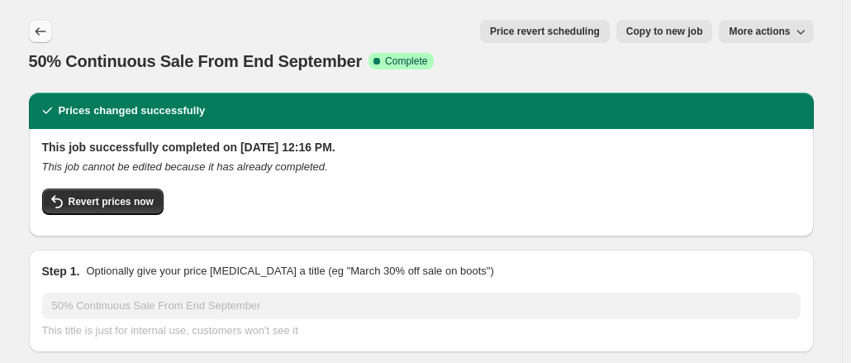
click at [35, 31] on button "Price change jobs" at bounding box center [40, 31] width 23 height 23
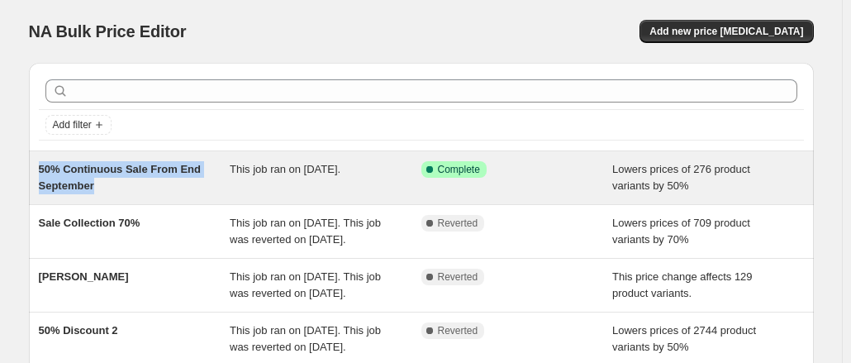
drag, startPoint x: 50, startPoint y: 169, endPoint x: 97, endPoint y: 187, distance: 51.2
click at [97, 187] on div "50% Continuous Sale From End September This job ran on September 23, 2025. Succ…" at bounding box center [421, 177] width 785 height 53
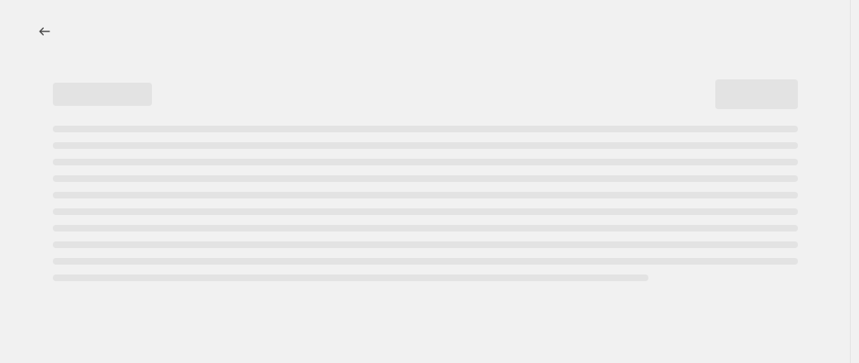
select select "percentage"
select select "collection"
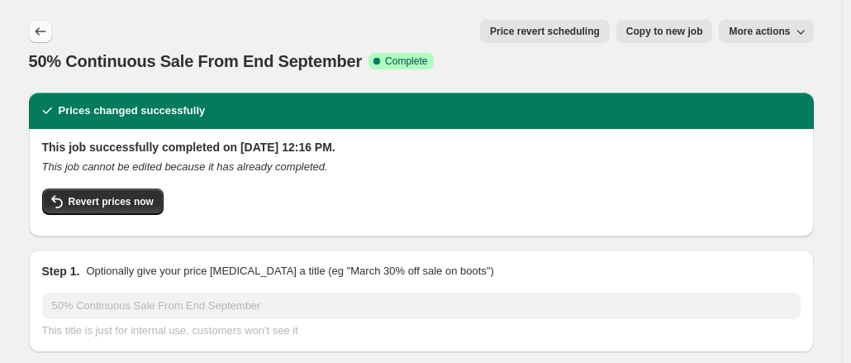
click at [32, 32] on button "Price change jobs" at bounding box center [40, 31] width 23 height 23
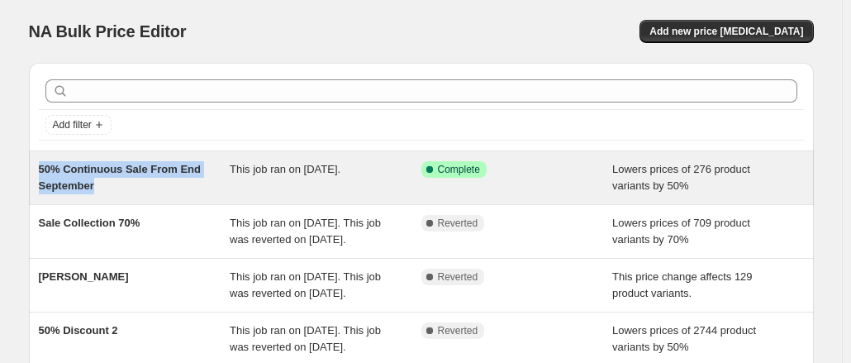
drag, startPoint x: 137, startPoint y: 197, endPoint x: 43, endPoint y: 164, distance: 99.8
click at [43, 164] on div "50% Continuous Sale From End September This job ran on September 23, 2025. Succ…" at bounding box center [421, 177] width 785 height 53
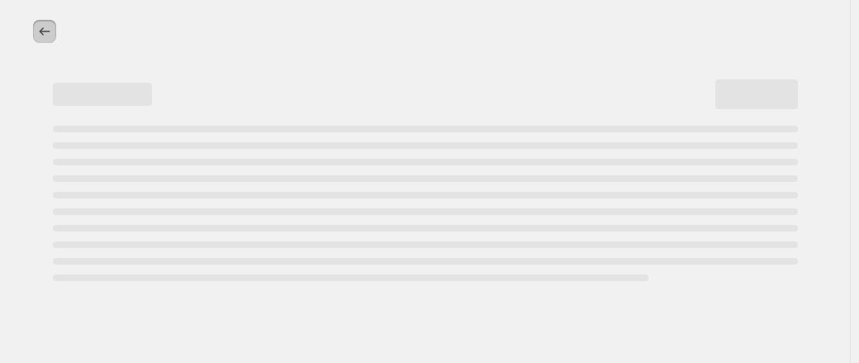
select select "percentage"
select select "collection"
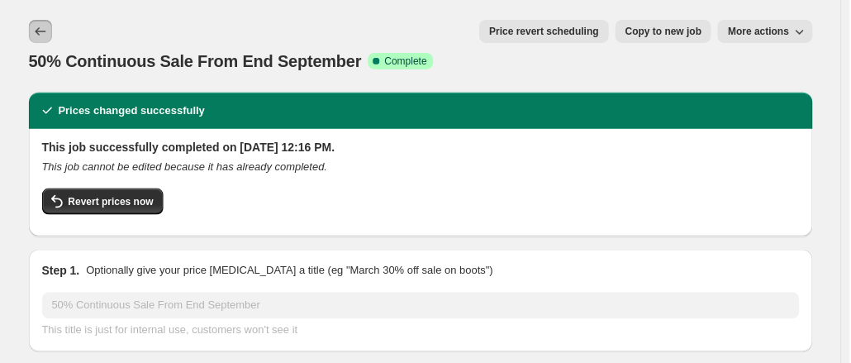
click at [45, 36] on icon "Price change jobs" at bounding box center [40, 31] width 17 height 17
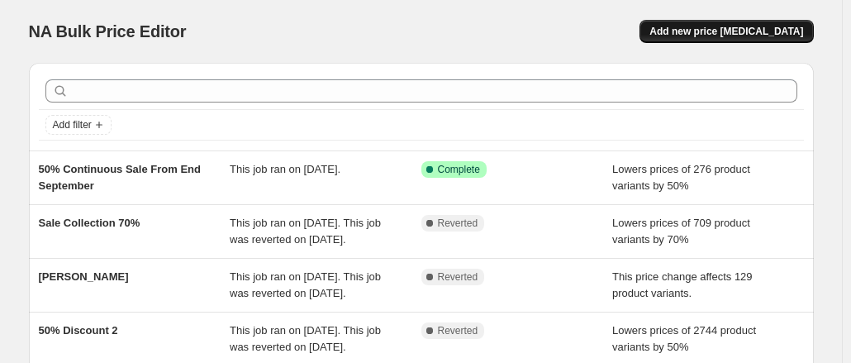
click at [728, 31] on span "Add new price [MEDICAL_DATA]" at bounding box center [726, 31] width 154 height 13
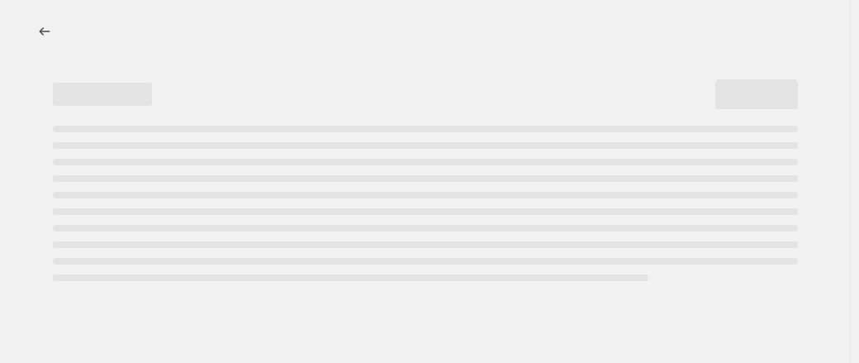
select select "percentage"
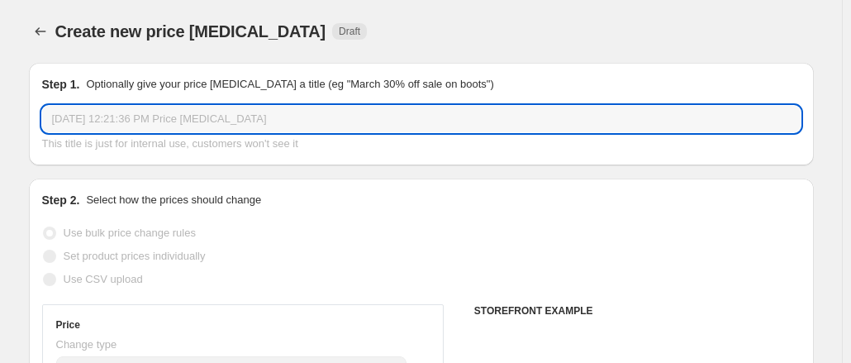
click at [116, 125] on input "Sep 23, 2025, 12:21:36 PM Price change job" at bounding box center [421, 119] width 758 height 26
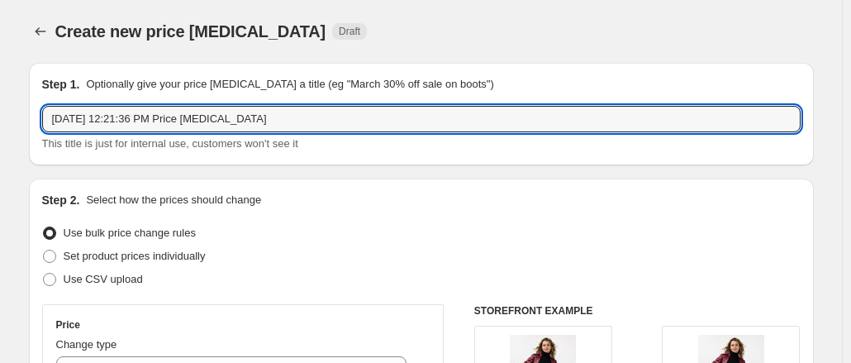
drag, startPoint x: 198, startPoint y: 116, endPoint x: 33, endPoint y: 113, distance: 165.2
click at [33, 113] on div "Step 1. Optionally give your price change job a title (eg "March 30% off sale o…" at bounding box center [421, 114] width 785 height 102
type input "50% Off September onwards Inco"
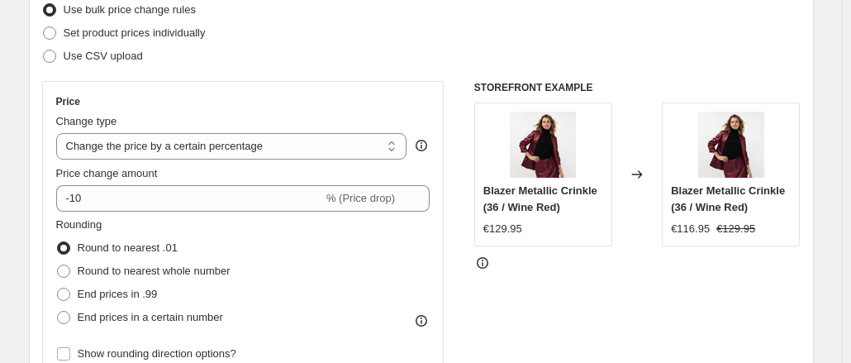
scroll to position [248, 0]
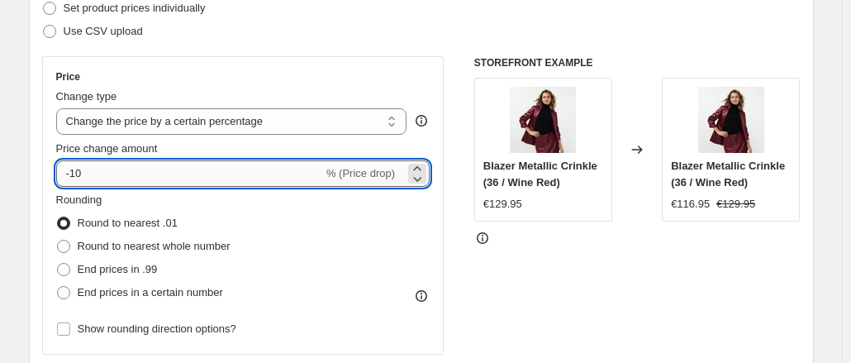
drag, startPoint x: 80, startPoint y: 176, endPoint x: 92, endPoint y: 167, distance: 15.4
click at [79, 176] on input "-10" at bounding box center [189, 173] width 267 height 26
type input "-50"
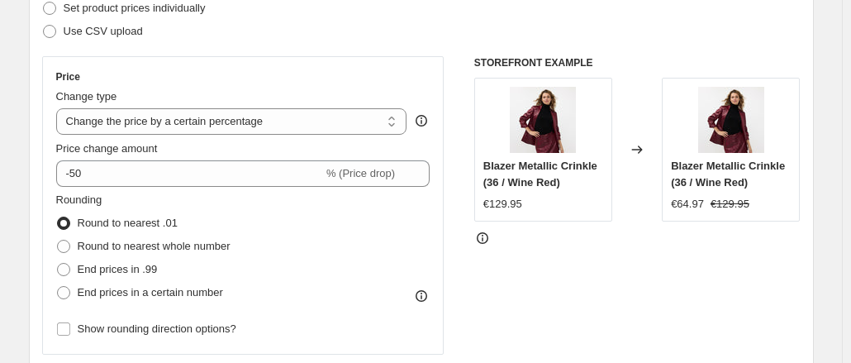
drag, startPoint x: 36, startPoint y: 194, endPoint x: 50, endPoint y: 191, distance: 13.6
click at [41, 192] on div "Step 2. Select how the prices should change Use bulk price change rules Set pro…" at bounding box center [421, 221] width 785 height 580
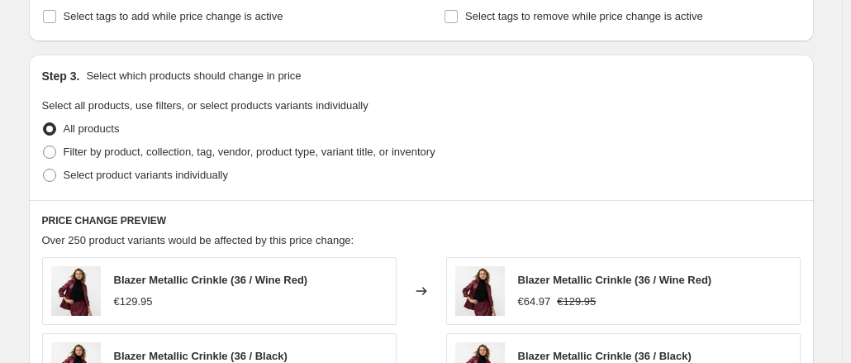
scroll to position [743, 0]
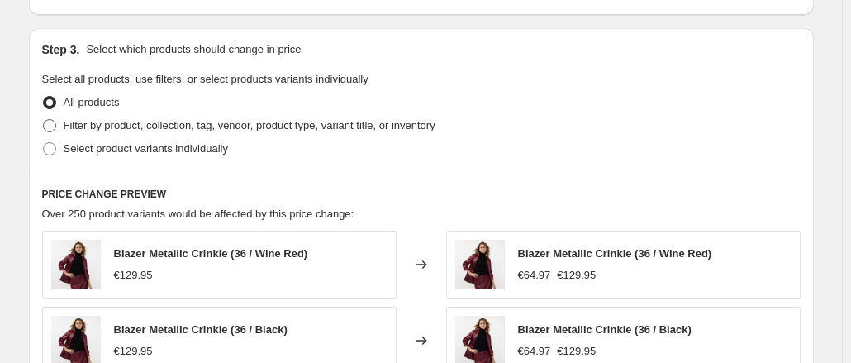
click at [89, 131] on span "Filter by product, collection, tag, vendor, product type, variant title, or inv…" at bounding box center [250, 125] width 372 height 12
click at [44, 120] on input "Filter by product, collection, tag, vendor, product type, variant title, or inv…" at bounding box center [43, 119] width 1 height 1
radio input "true"
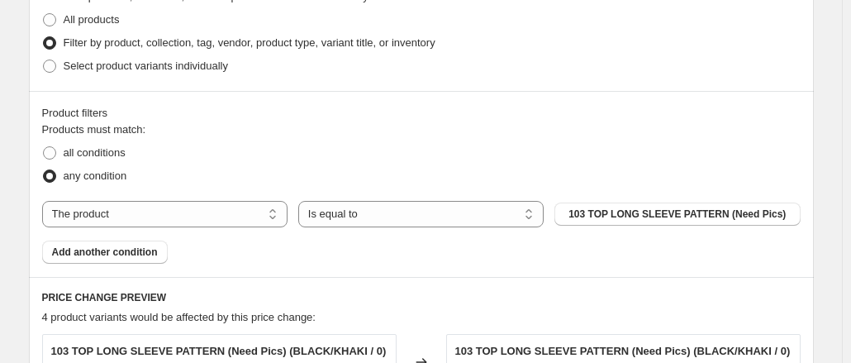
scroll to position [908, 0]
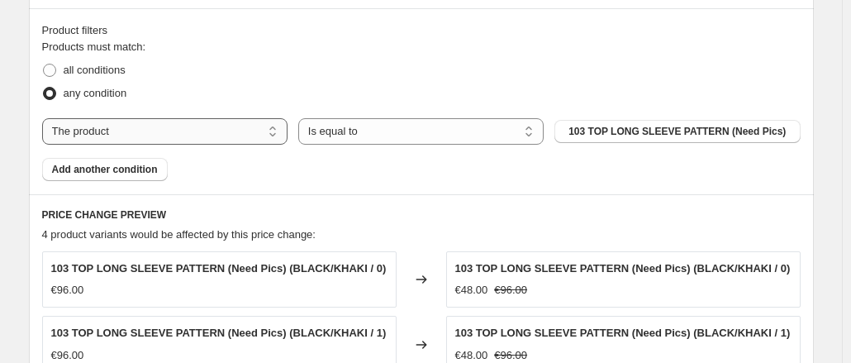
click at [263, 139] on select "The product The product's collection The product's vendor The product's type Th…" at bounding box center [164, 131] width 245 height 26
select select "collection"
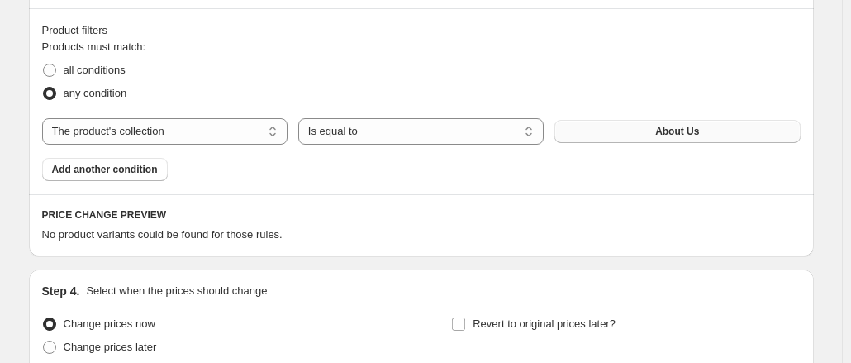
click at [646, 131] on button "About Us" at bounding box center [676, 131] width 245 height 23
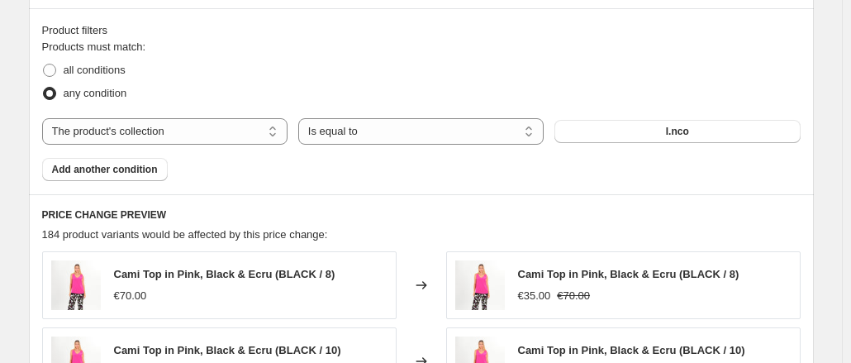
scroll to position [991, 0]
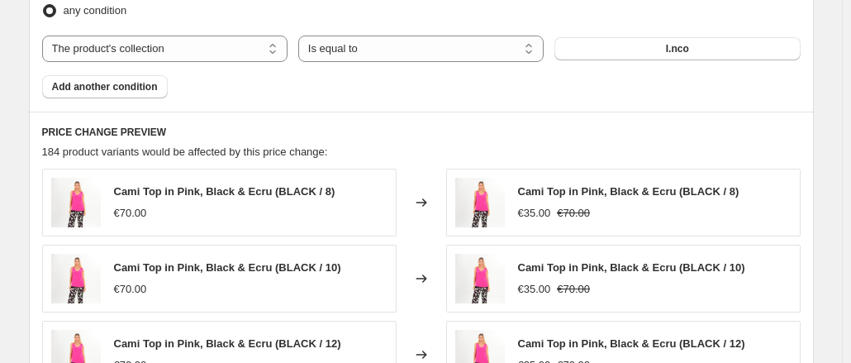
click at [112, 104] on div "Product filters Products must match: all conditions any condition The product T…" at bounding box center [421, 19] width 785 height 186
click at [116, 91] on span "Add another condition" at bounding box center [105, 86] width 106 height 13
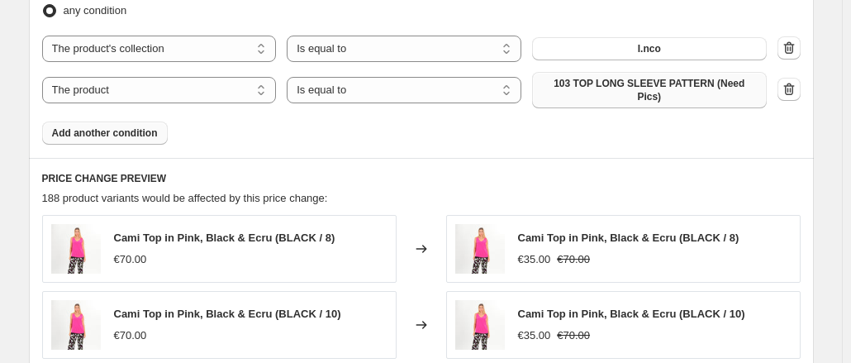
click at [601, 88] on span "103 TOP LONG SLEEVE PATTERN (Need Pics)" at bounding box center [649, 90] width 215 height 26
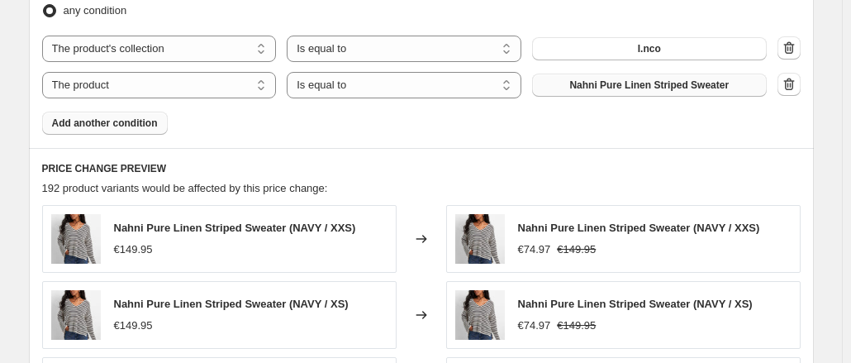
click at [102, 120] on span "Add another condition" at bounding box center [105, 122] width 106 height 13
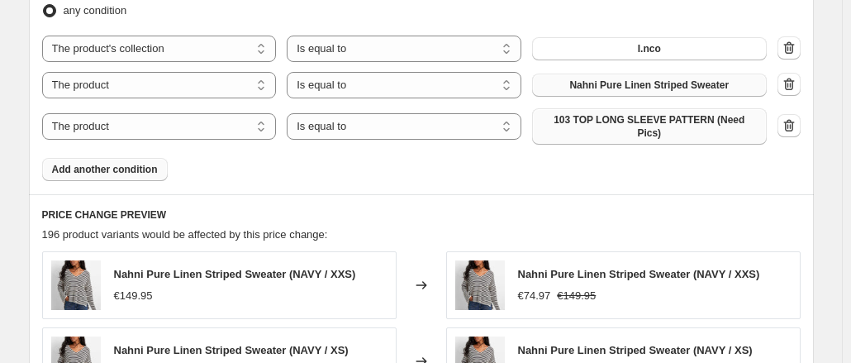
click at [638, 121] on span "103 TOP LONG SLEEVE PATTERN (Need Pics)" at bounding box center [649, 126] width 215 height 26
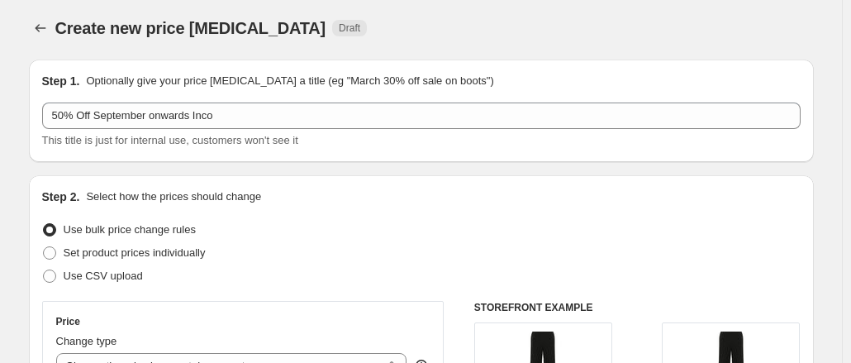
scroll to position [0, 0]
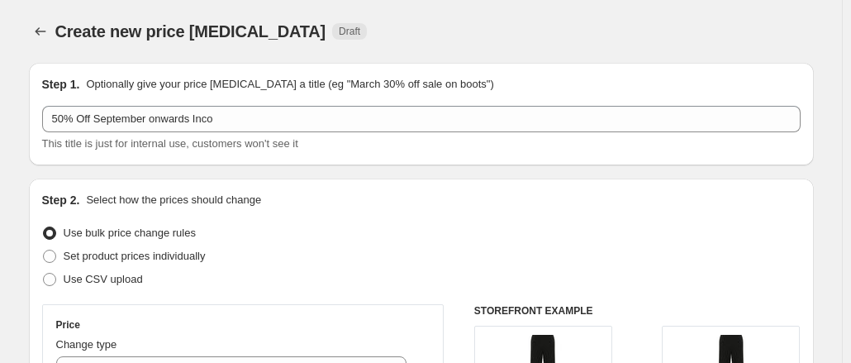
drag, startPoint x: 353, startPoint y: 151, endPoint x: 312, endPoint y: 58, distance: 102.0
click at [312, 58] on div "Create new price change job. This page is ready Create new price change job Dra…" at bounding box center [421, 31] width 785 height 63
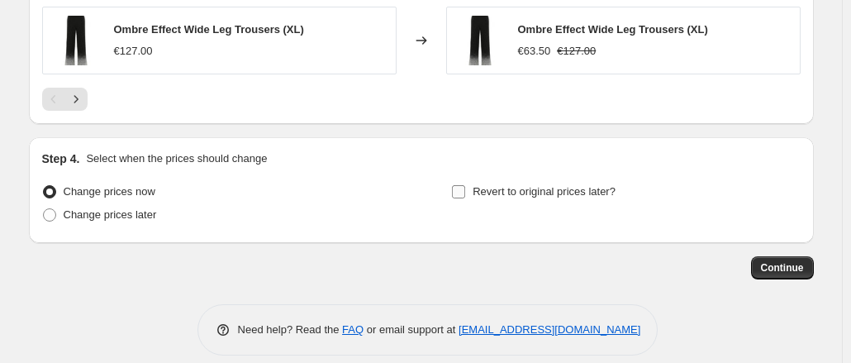
scroll to position [1543, 0]
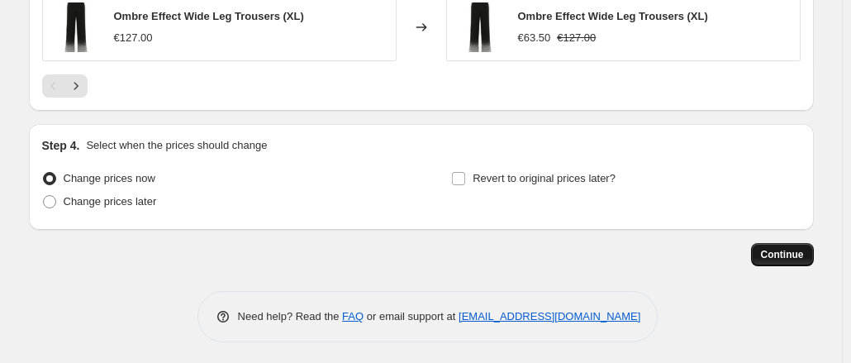
click at [802, 244] on button "Continue" at bounding box center [782, 254] width 63 height 23
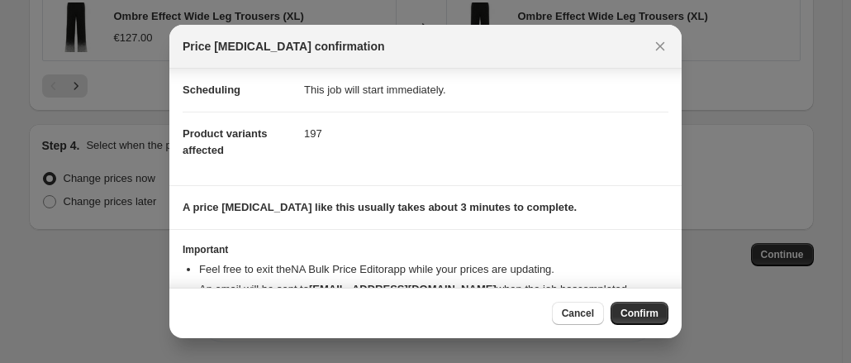
scroll to position [178, 0]
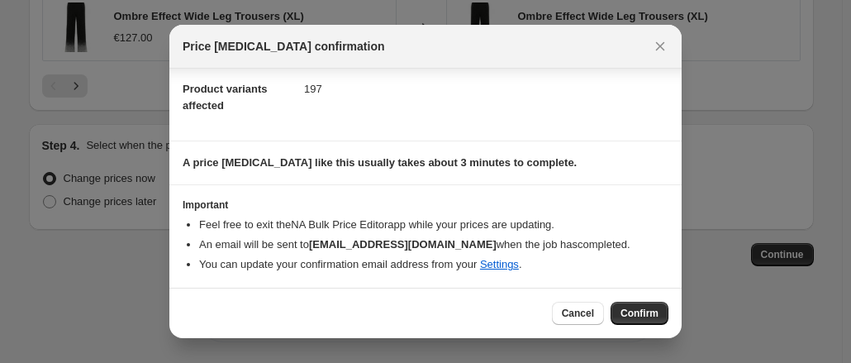
click at [642, 315] on span "Confirm" at bounding box center [639, 312] width 38 height 13
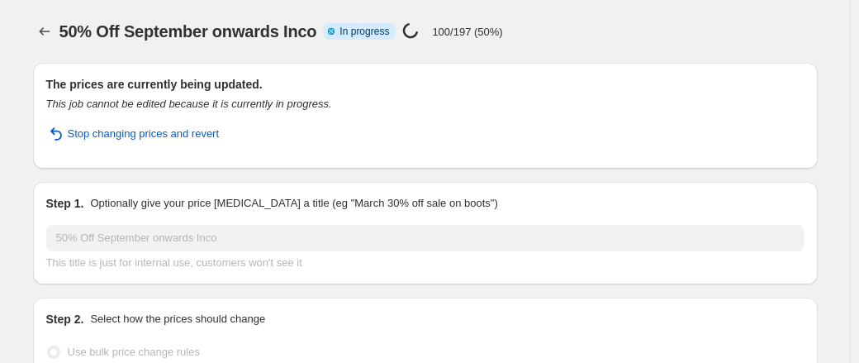
select select "percentage"
select select "collection"
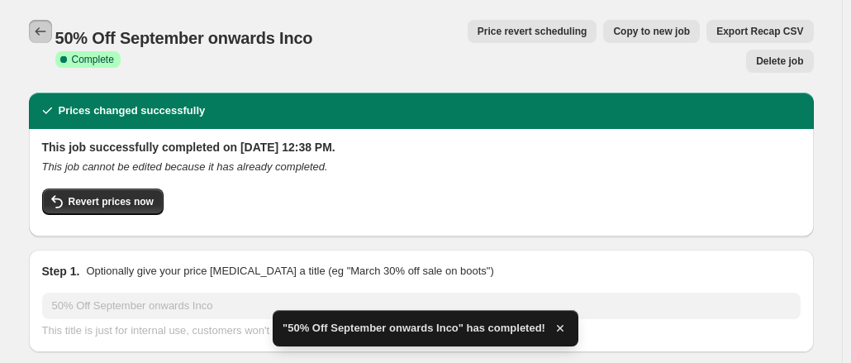
click at [48, 20] on button "Price change jobs" at bounding box center [40, 31] width 23 height 23
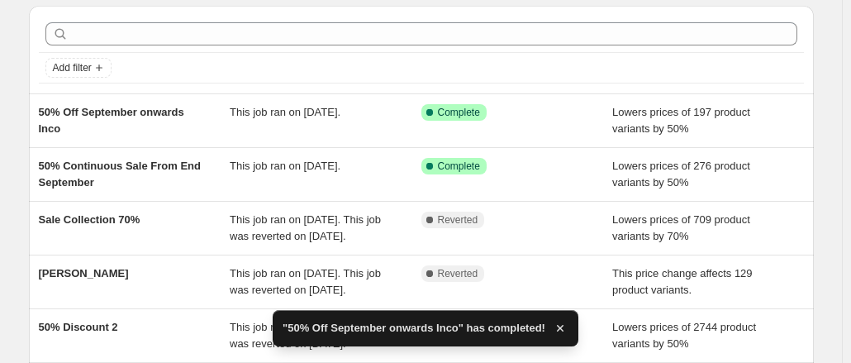
scroll to position [83, 0]
